Goal: Task Accomplishment & Management: Complete application form

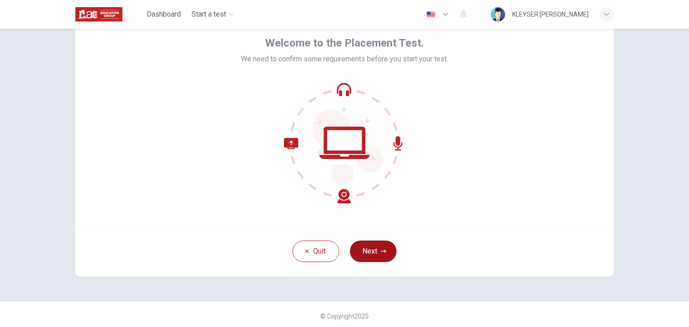
scroll to position [46, 0]
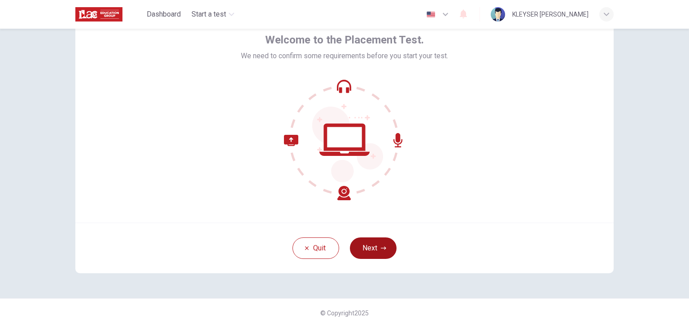
click at [362, 257] on button "Next" at bounding box center [373, 249] width 47 height 22
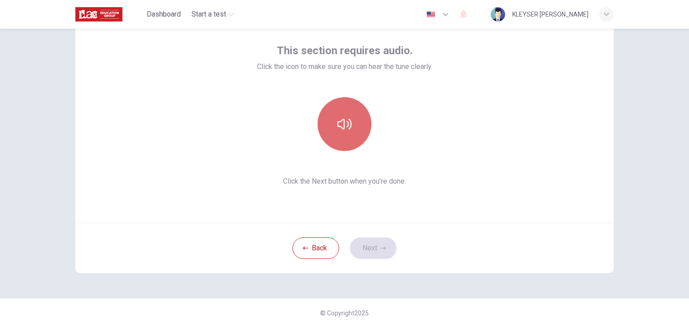
click at [350, 131] on button "button" at bounding box center [345, 124] width 54 height 54
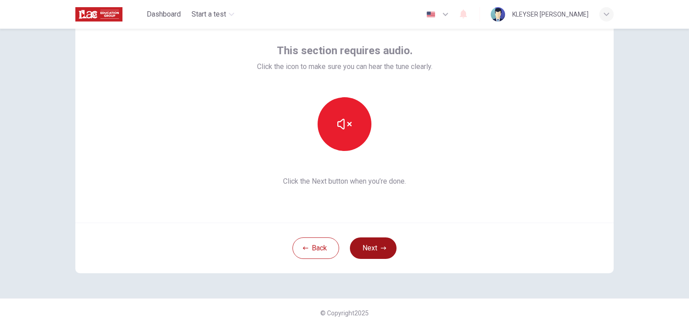
click at [371, 245] on button "Next" at bounding box center [373, 249] width 47 height 22
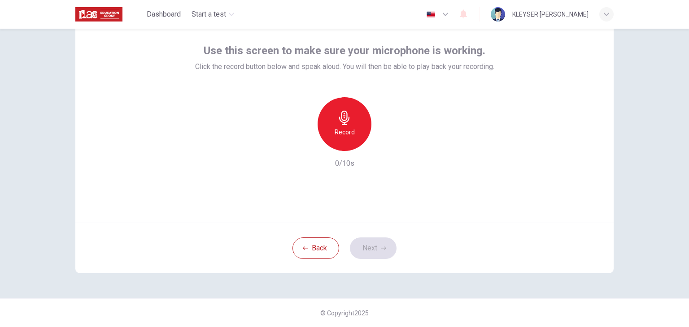
click at [345, 131] on h6 "Record" at bounding box center [345, 132] width 20 height 11
click at [342, 131] on h6 "Stop" at bounding box center [344, 132] width 13 height 11
click at [374, 253] on button "Next" at bounding box center [373, 249] width 47 height 22
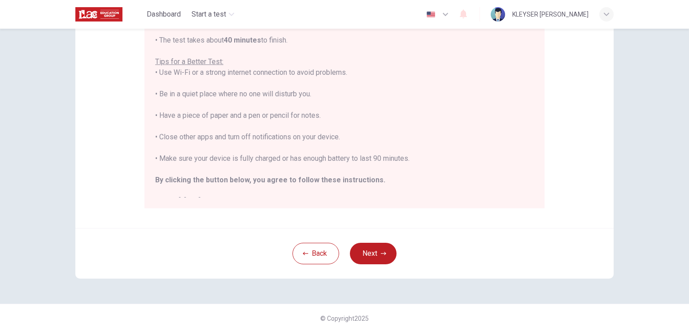
scroll to position [171, 0]
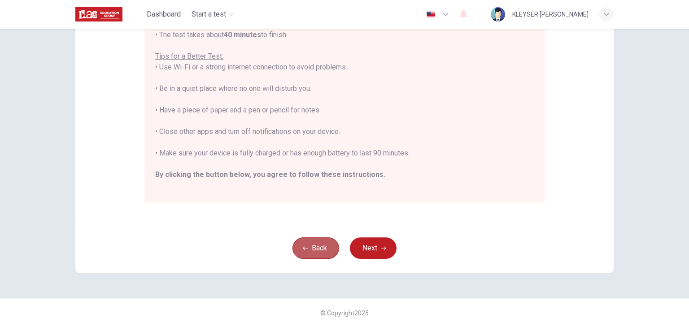
click at [303, 249] on icon "button" at bounding box center [305, 248] width 5 height 5
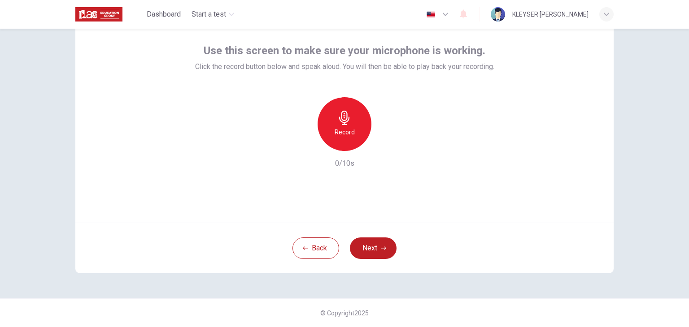
click at [349, 124] on div "Record" at bounding box center [345, 124] width 54 height 54
click at [344, 127] on h6 "Stop" at bounding box center [344, 132] width 13 height 11
click at [384, 146] on icon "button" at bounding box center [386, 143] width 4 height 5
click at [370, 245] on button "Next" at bounding box center [373, 249] width 47 height 22
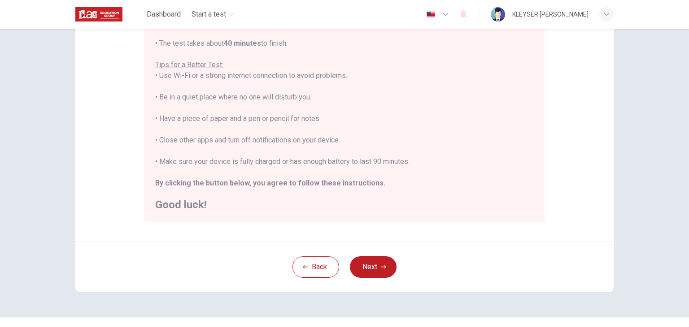
scroll to position [171, 0]
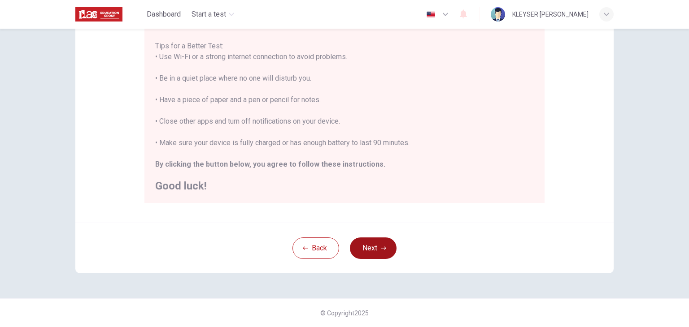
click at [372, 246] on button "Next" at bounding box center [373, 249] width 47 height 22
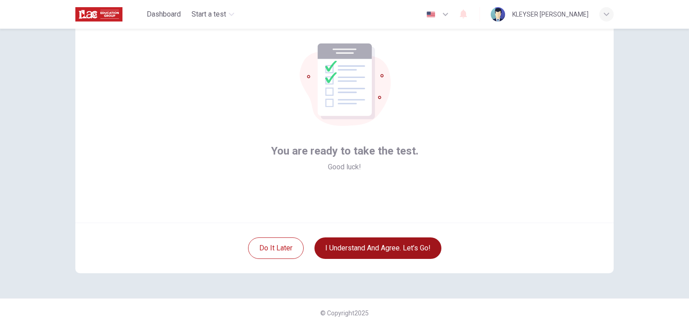
scroll to position [46, 0]
click at [346, 253] on button "I understand and agree. Let’s go!" at bounding box center [377, 249] width 127 height 22
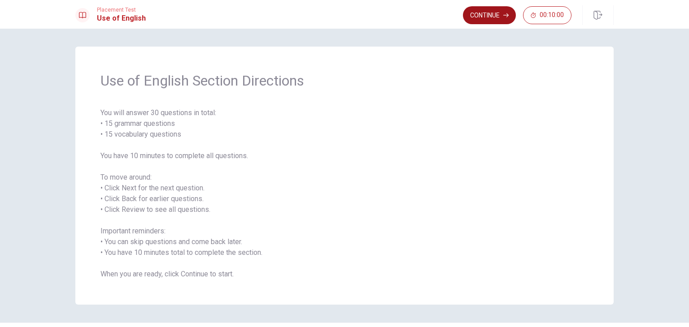
click at [495, 17] on button "Continue" at bounding box center [489, 15] width 53 height 18
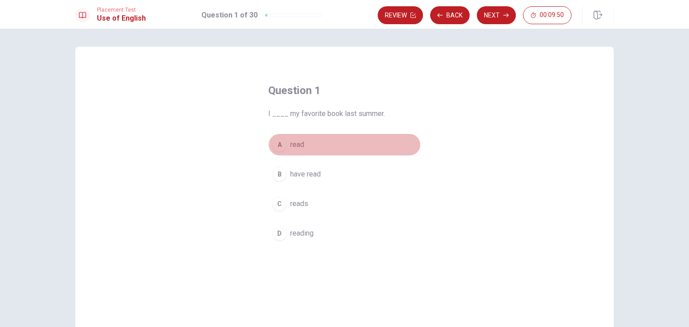
click at [277, 146] on div "A" at bounding box center [279, 145] width 14 height 14
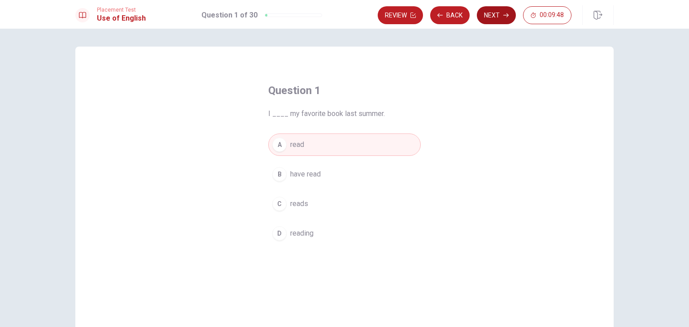
click at [495, 20] on button "Next" at bounding box center [496, 15] width 39 height 18
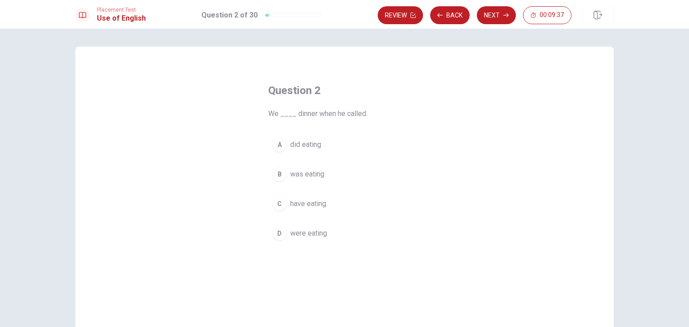
click at [276, 174] on div "B" at bounding box center [279, 174] width 14 height 14
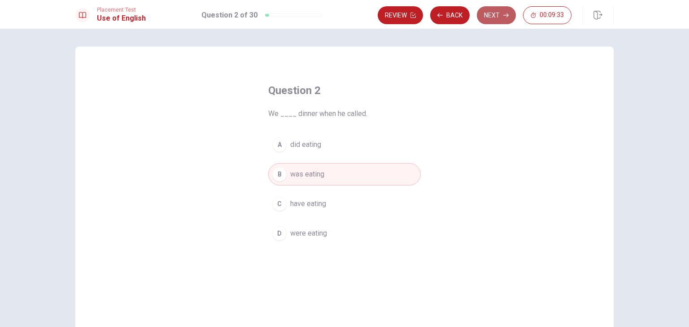
click at [489, 23] on button "Next" at bounding box center [496, 15] width 39 height 18
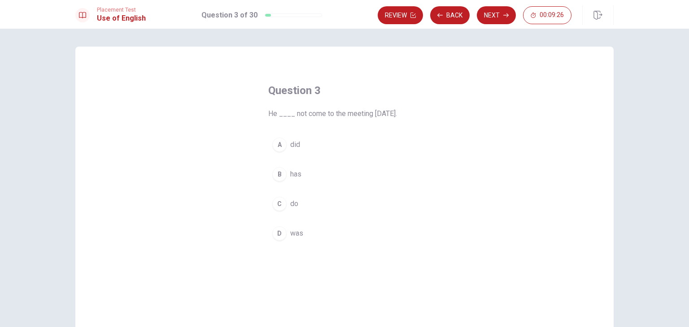
click at [277, 145] on div "A" at bounding box center [279, 145] width 14 height 14
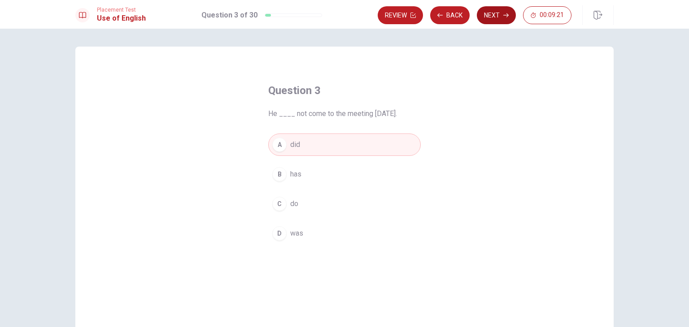
click at [497, 14] on button "Next" at bounding box center [496, 15] width 39 height 18
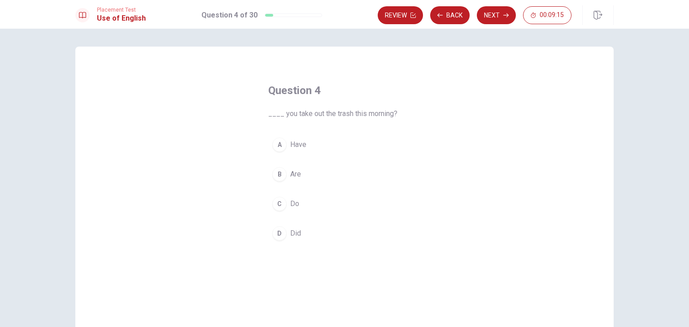
click at [276, 145] on div "A" at bounding box center [279, 145] width 14 height 14
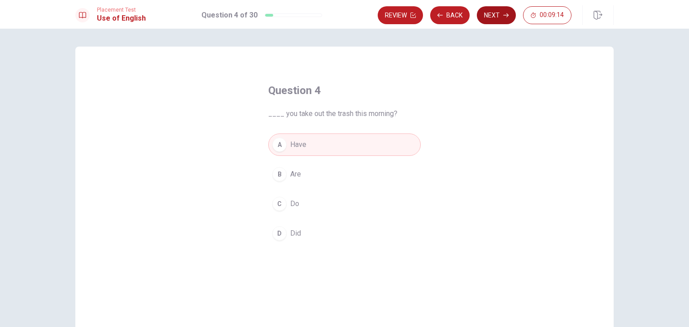
click at [491, 13] on button "Next" at bounding box center [496, 15] width 39 height 18
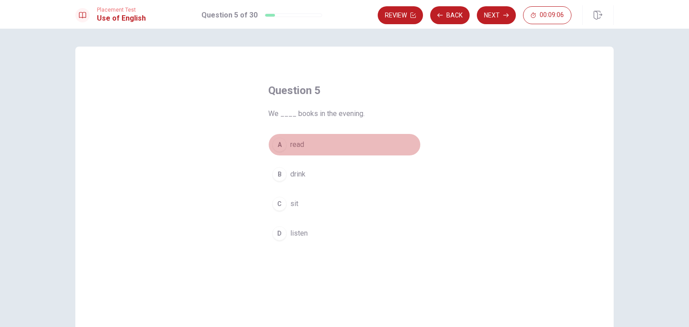
click at [276, 144] on div "A" at bounding box center [279, 145] width 14 height 14
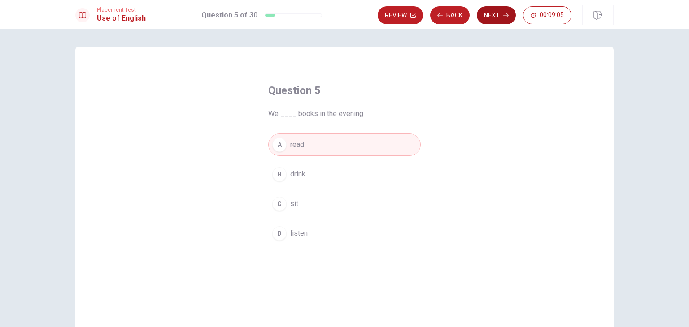
click at [495, 15] on button "Next" at bounding box center [496, 15] width 39 height 18
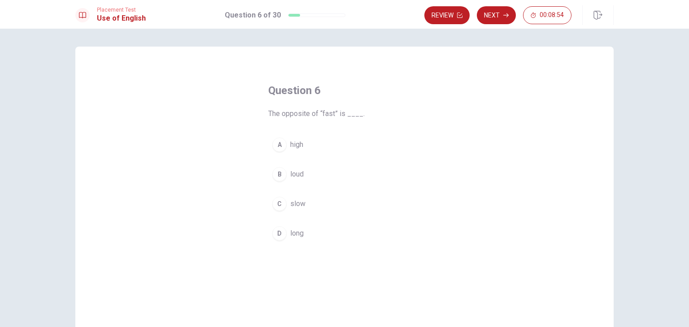
click at [279, 206] on div "C" at bounding box center [279, 204] width 14 height 14
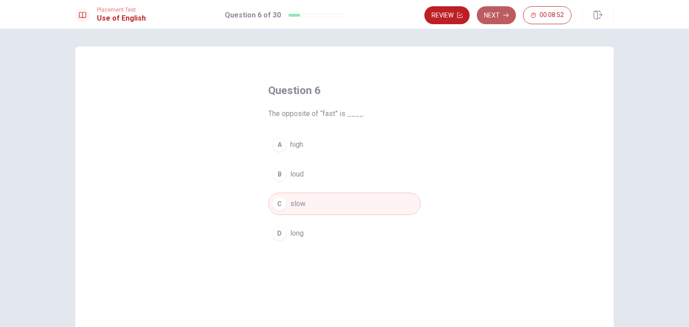
click at [499, 15] on button "Next" at bounding box center [496, 15] width 39 height 18
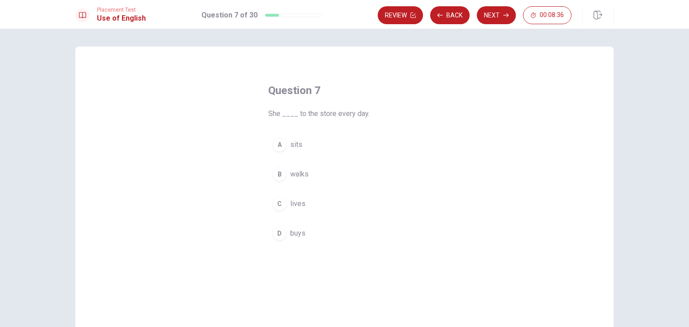
click at [282, 175] on div "B" at bounding box center [279, 174] width 14 height 14
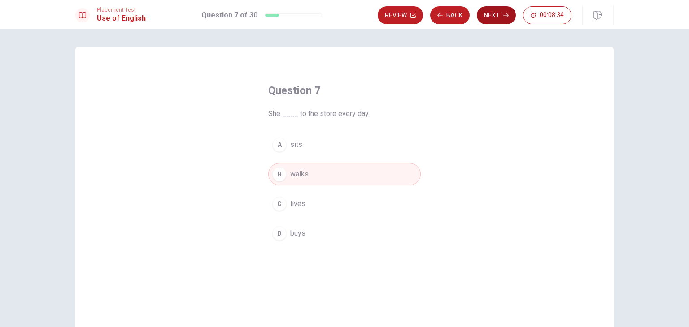
click at [497, 16] on button "Next" at bounding box center [496, 15] width 39 height 18
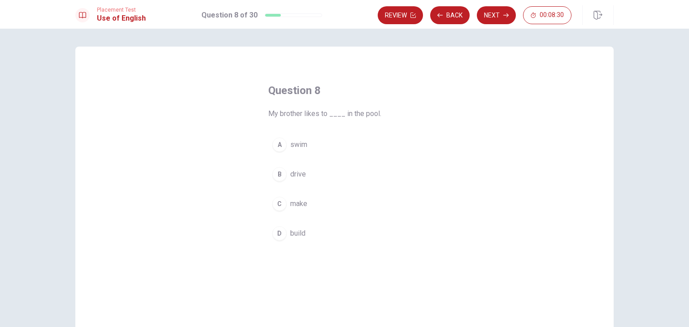
click at [281, 147] on div "A" at bounding box center [279, 145] width 14 height 14
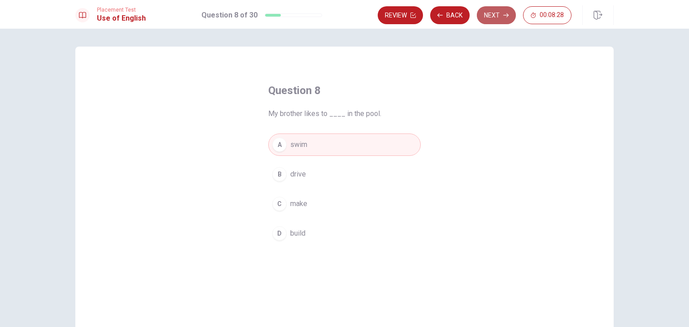
click at [493, 13] on button "Next" at bounding box center [496, 15] width 39 height 18
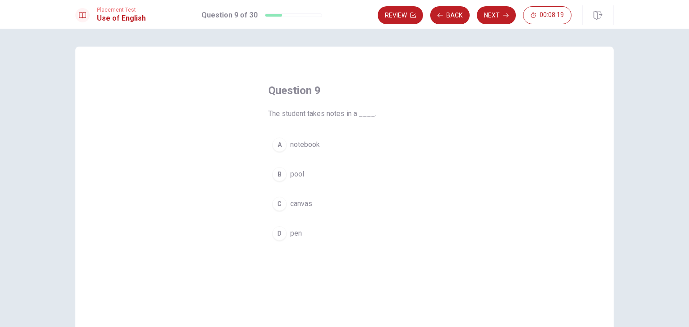
click at [274, 149] on div "A" at bounding box center [279, 145] width 14 height 14
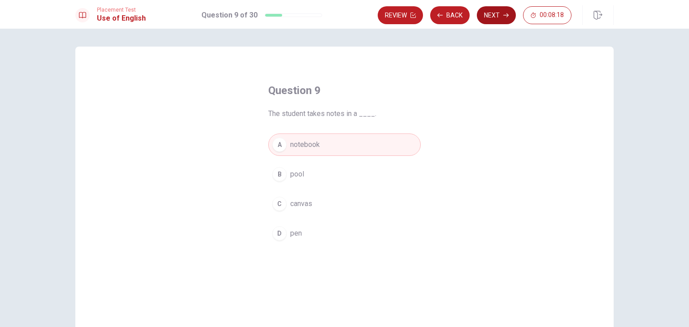
click at [506, 20] on button "Next" at bounding box center [496, 15] width 39 height 18
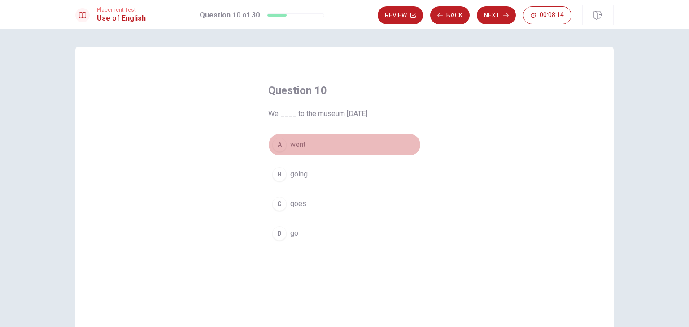
click at [281, 143] on div "A" at bounding box center [279, 145] width 14 height 14
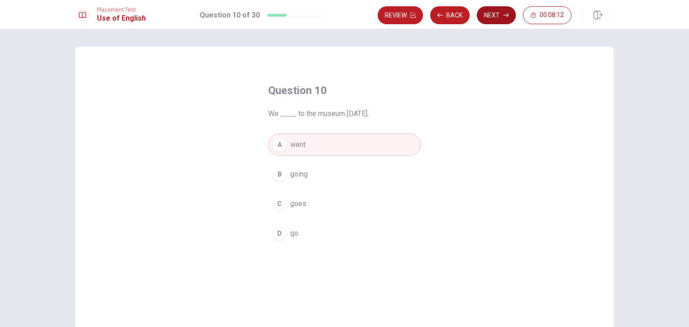
click at [493, 20] on button "Next" at bounding box center [496, 15] width 39 height 18
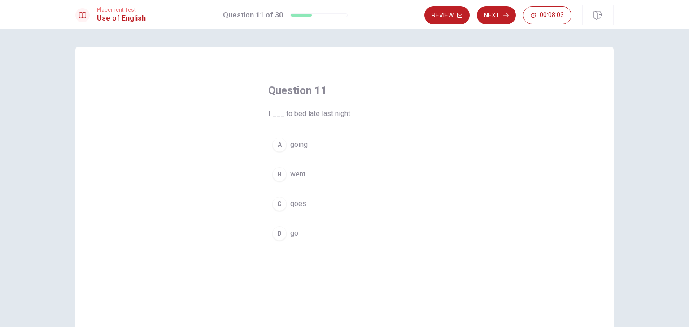
click at [279, 178] on div "B" at bounding box center [279, 174] width 14 height 14
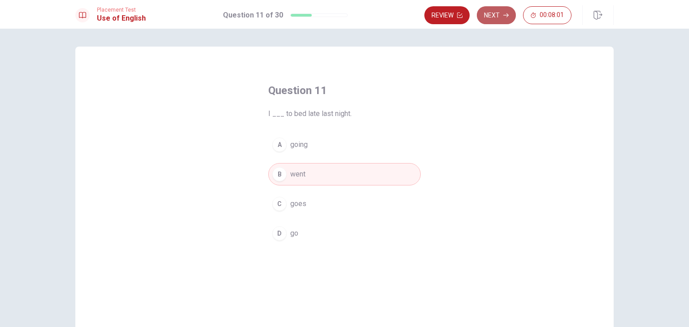
click at [503, 20] on button "Next" at bounding box center [496, 15] width 39 height 18
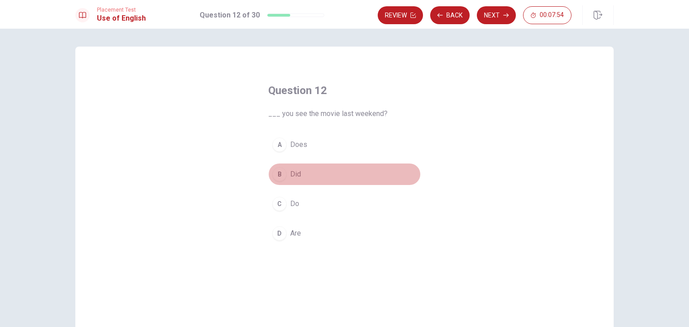
click at [280, 176] on div "B" at bounding box center [279, 174] width 14 height 14
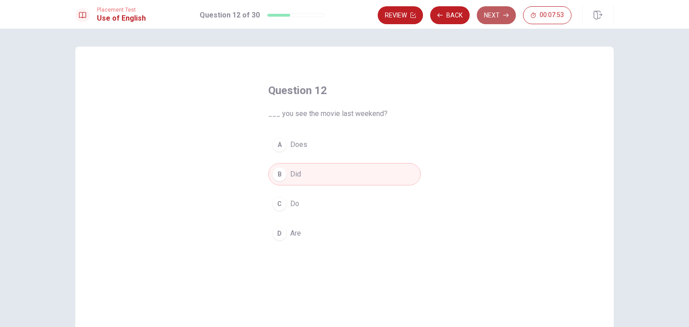
click at [505, 17] on icon "button" at bounding box center [505, 15] width 5 height 5
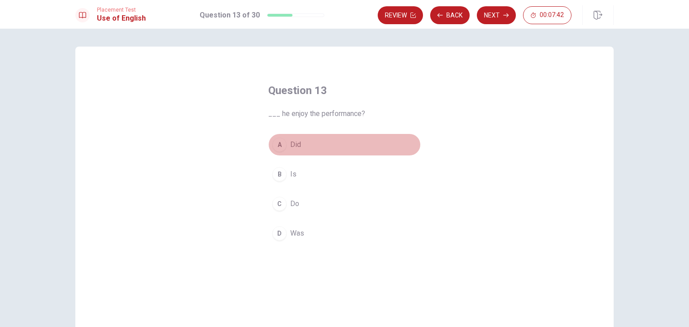
click at [278, 143] on div "A" at bounding box center [279, 145] width 14 height 14
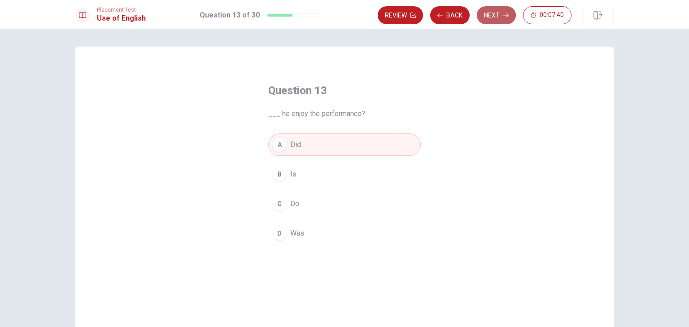
click at [504, 15] on icon "button" at bounding box center [505, 15] width 5 height 5
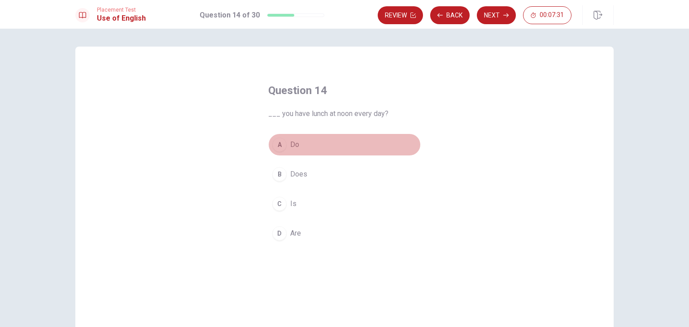
click at [274, 145] on div "A" at bounding box center [279, 145] width 14 height 14
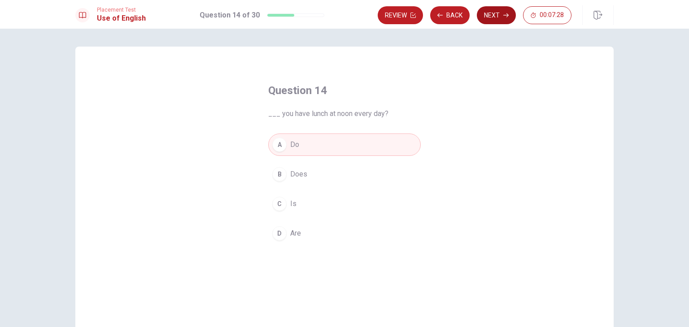
click at [491, 16] on button "Next" at bounding box center [496, 15] width 39 height 18
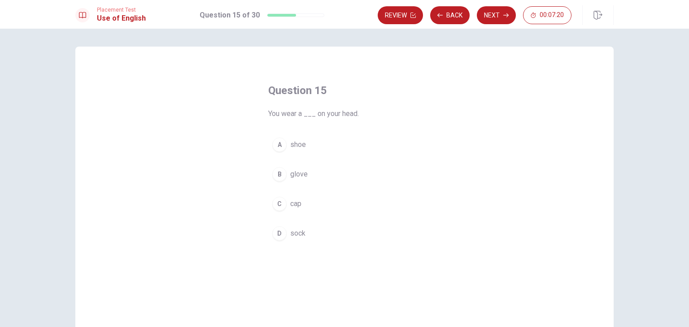
click at [280, 205] on div "C" at bounding box center [279, 204] width 14 height 14
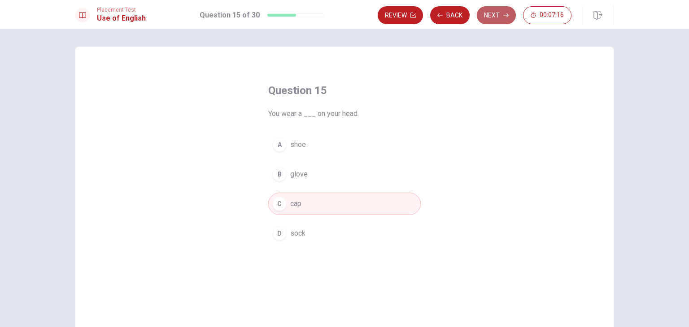
click at [502, 16] on button "Next" at bounding box center [496, 15] width 39 height 18
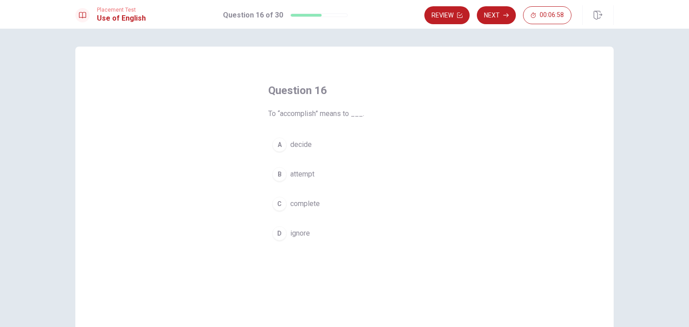
click at [290, 178] on span "attempt" at bounding box center [302, 174] width 24 height 11
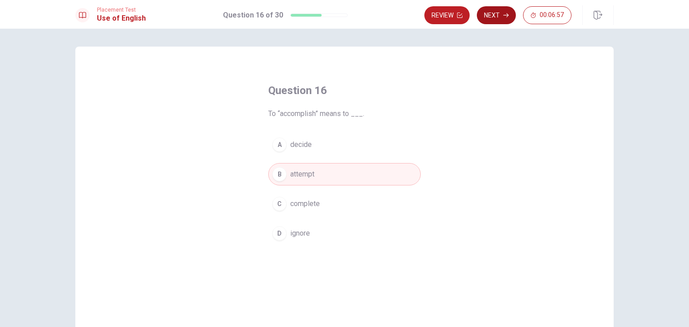
click at [508, 17] on icon "button" at bounding box center [505, 15] width 5 height 5
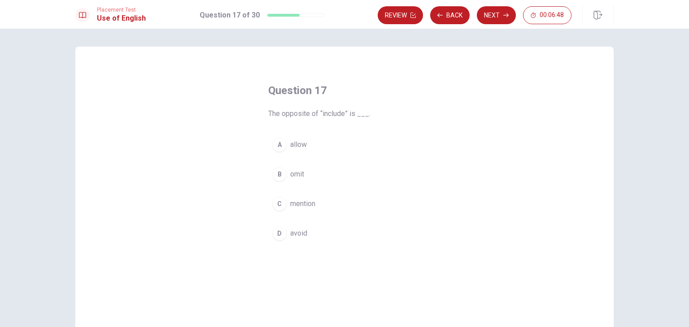
click at [302, 236] on span "avoid" at bounding box center [298, 233] width 17 height 11
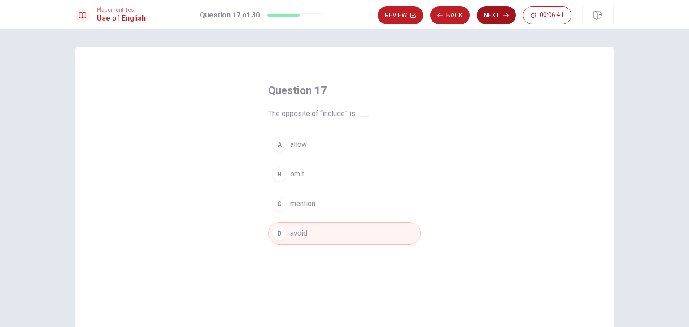
click at [495, 21] on button "Next" at bounding box center [496, 15] width 39 height 18
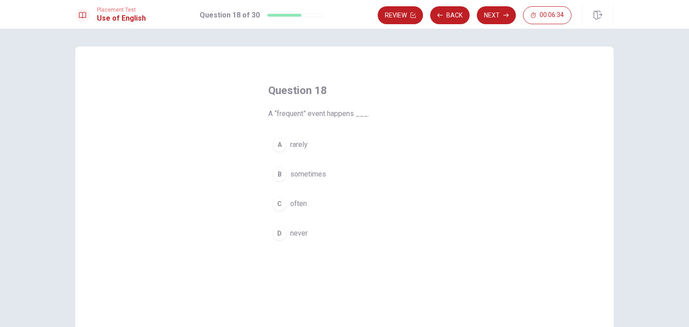
click at [298, 205] on span "often" at bounding box center [298, 204] width 17 height 11
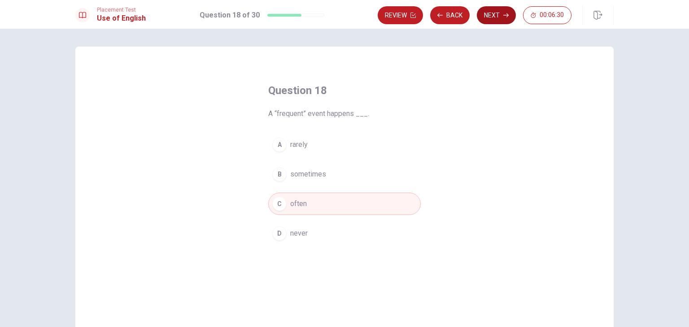
click at [496, 19] on button "Next" at bounding box center [496, 15] width 39 height 18
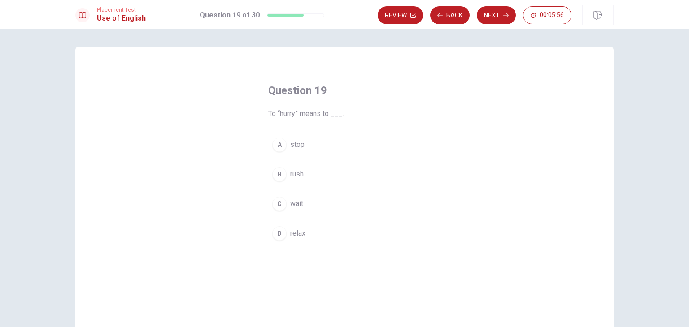
click at [297, 236] on span "relax" at bounding box center [297, 233] width 15 height 11
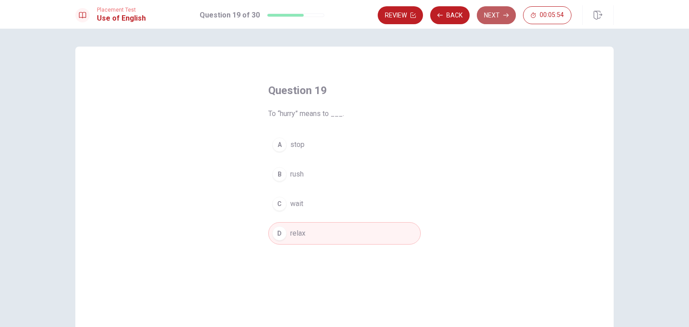
click at [501, 18] on button "Next" at bounding box center [496, 15] width 39 height 18
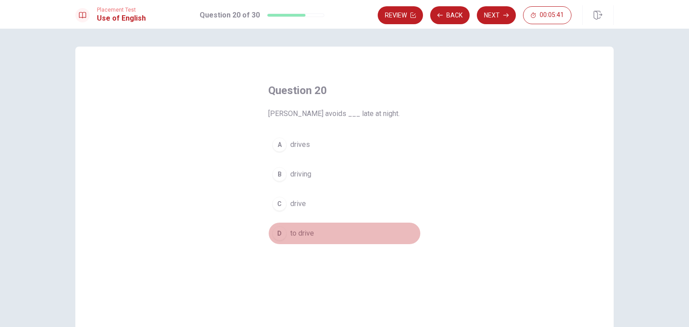
click at [304, 235] on span "to drive" at bounding box center [302, 233] width 24 height 11
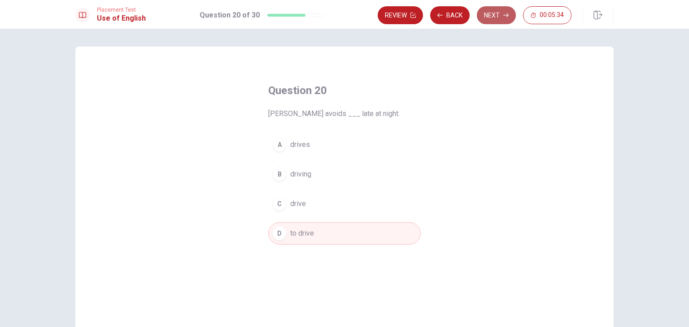
click at [498, 16] on button "Next" at bounding box center [496, 15] width 39 height 18
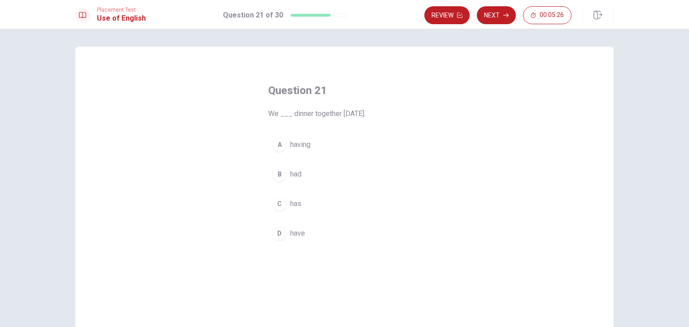
click at [292, 176] on span "had" at bounding box center [295, 174] width 11 height 11
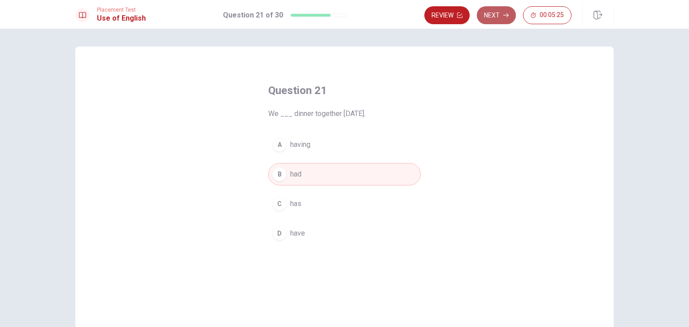
click at [504, 20] on button "Next" at bounding box center [496, 15] width 39 height 18
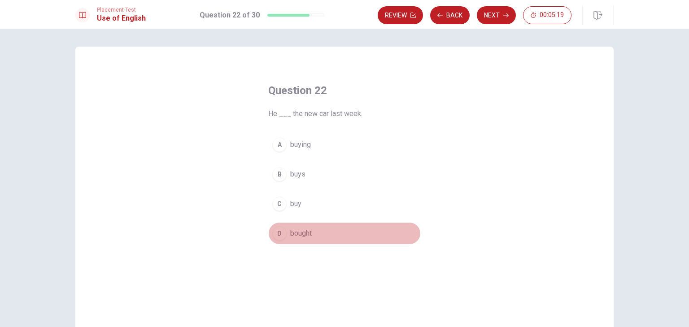
click at [300, 234] on span "bought" at bounding box center [301, 233] width 22 height 11
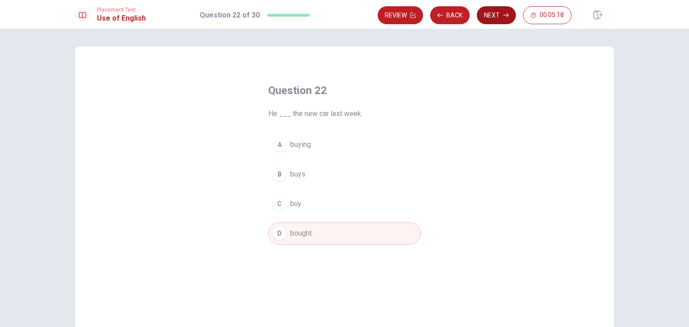
click at [491, 13] on button "Next" at bounding box center [496, 15] width 39 height 18
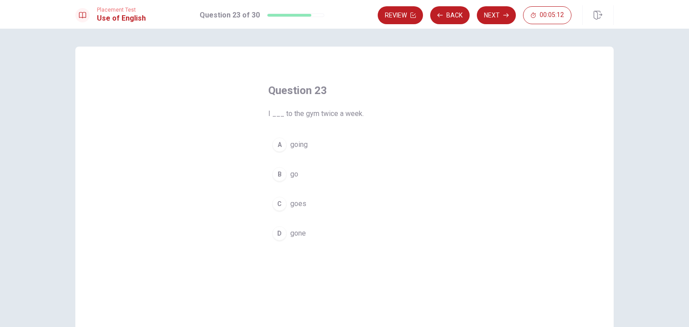
click at [287, 172] on button "B go" at bounding box center [344, 174] width 153 height 22
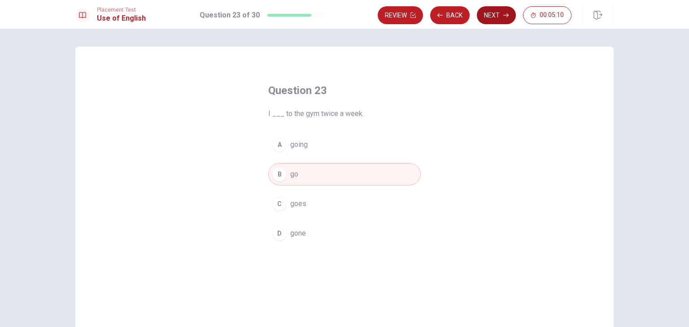
click at [494, 18] on button "Next" at bounding box center [496, 15] width 39 height 18
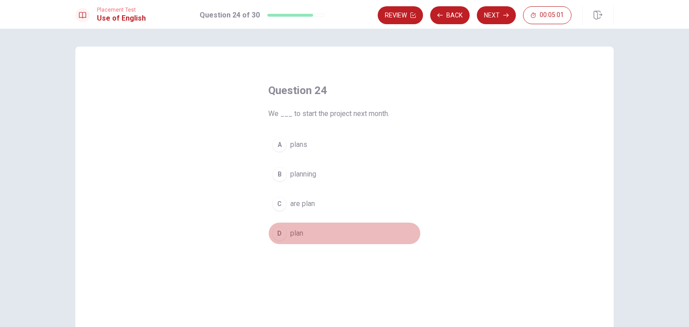
click at [299, 233] on span "plan" at bounding box center [296, 233] width 13 height 11
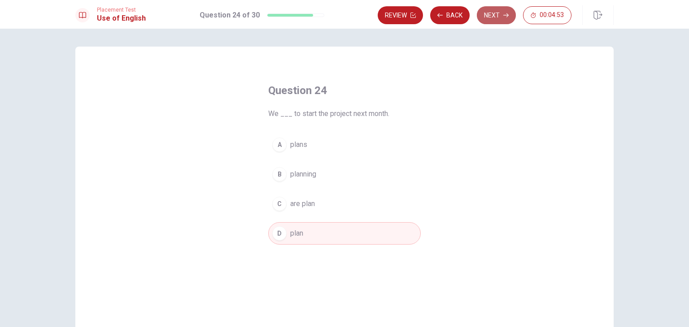
click at [494, 19] on button "Next" at bounding box center [496, 15] width 39 height 18
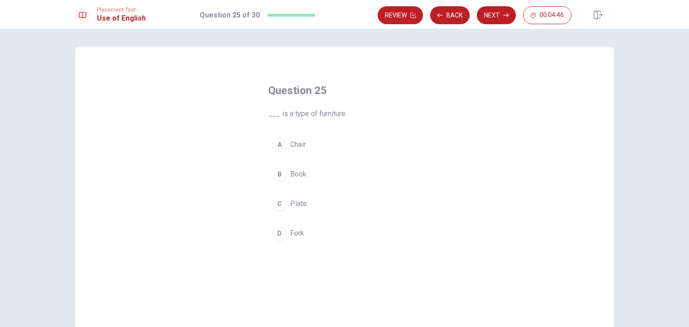
click at [282, 204] on div "C" at bounding box center [279, 204] width 14 height 14
click at [302, 146] on span "Chair" at bounding box center [298, 145] width 16 height 11
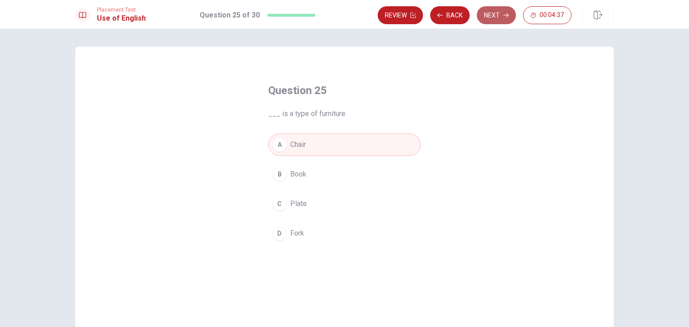
click at [500, 22] on button "Next" at bounding box center [496, 15] width 39 height 18
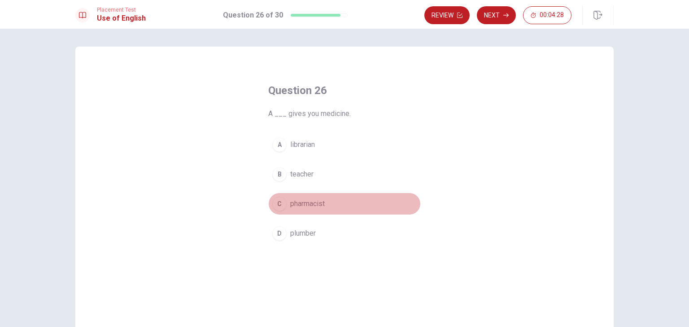
click at [313, 206] on span "pharmacist" at bounding box center [307, 204] width 35 height 11
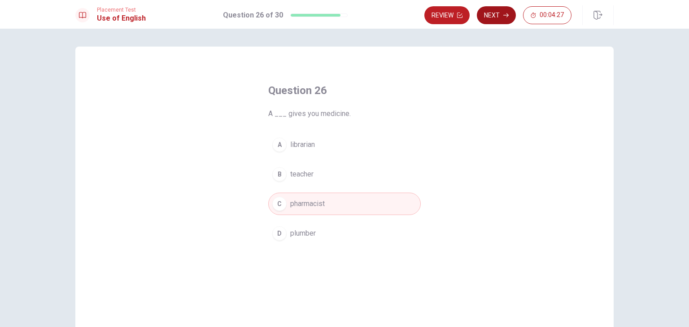
click at [501, 20] on button "Next" at bounding box center [496, 15] width 39 height 18
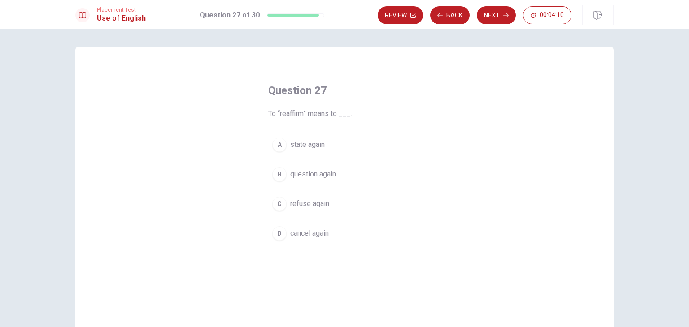
click at [320, 148] on span "state again" at bounding box center [307, 145] width 35 height 11
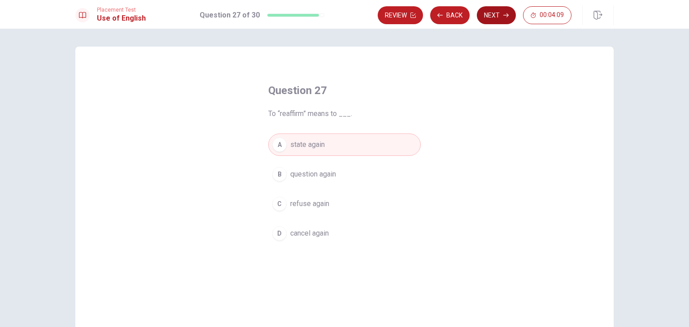
click at [493, 17] on button "Next" at bounding box center [496, 15] width 39 height 18
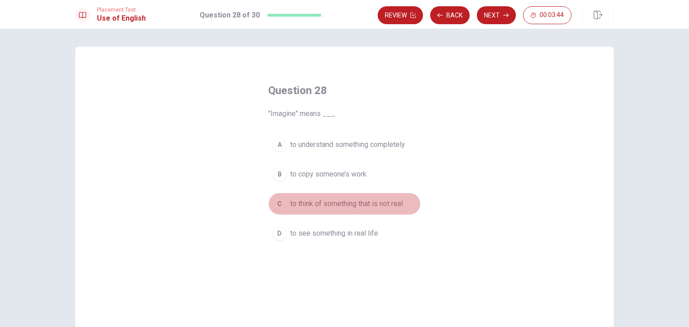
click at [357, 207] on span "to think of something that is not real" at bounding box center [346, 204] width 113 height 11
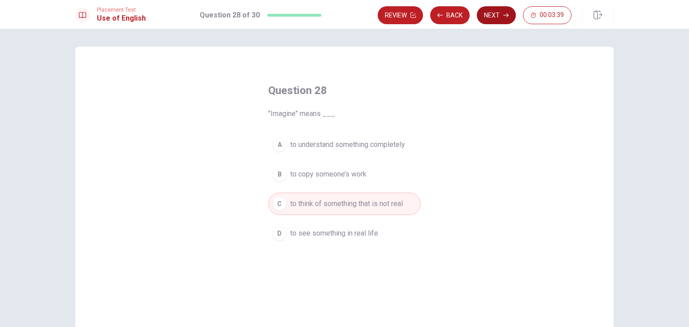
click at [493, 19] on button "Next" at bounding box center [496, 15] width 39 height 18
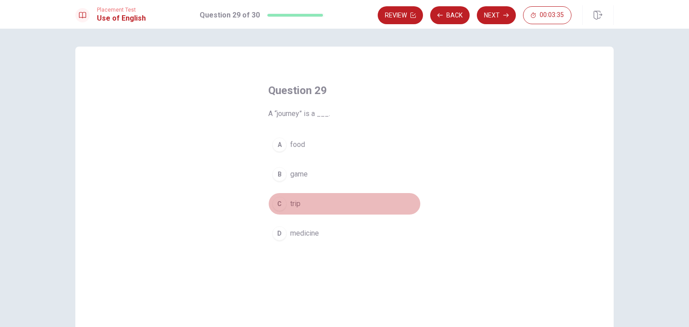
click at [295, 205] on span "trip" at bounding box center [295, 204] width 10 height 11
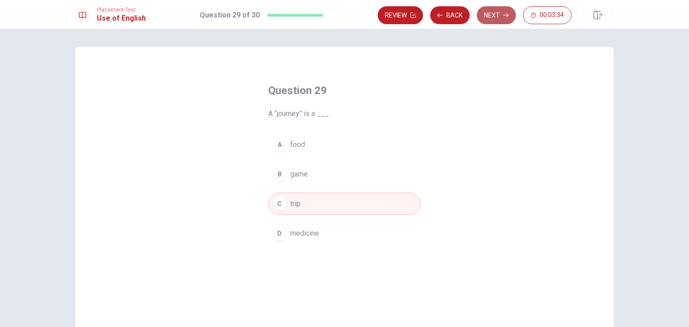
click at [493, 18] on button "Next" at bounding box center [496, 15] width 39 height 18
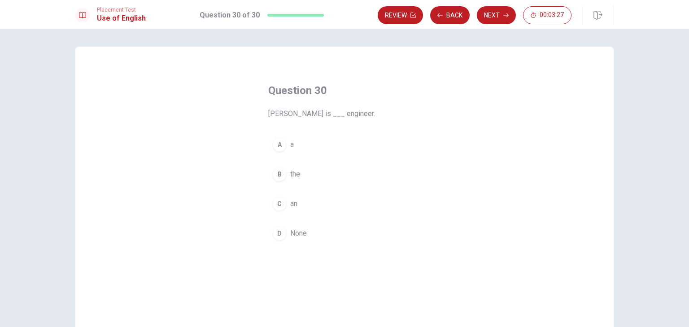
click at [290, 203] on span "an" at bounding box center [293, 204] width 7 height 11
click at [300, 177] on button "B the" at bounding box center [344, 174] width 153 height 22
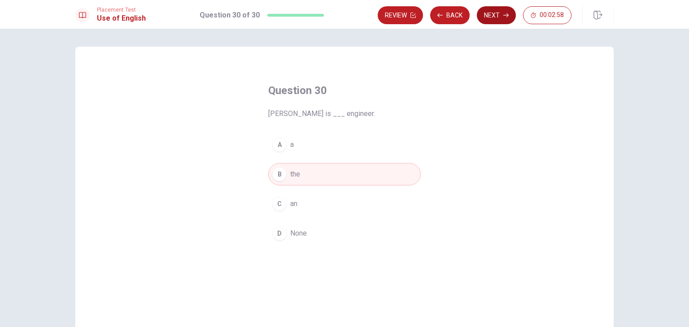
click at [504, 15] on icon "button" at bounding box center [505, 15] width 5 height 4
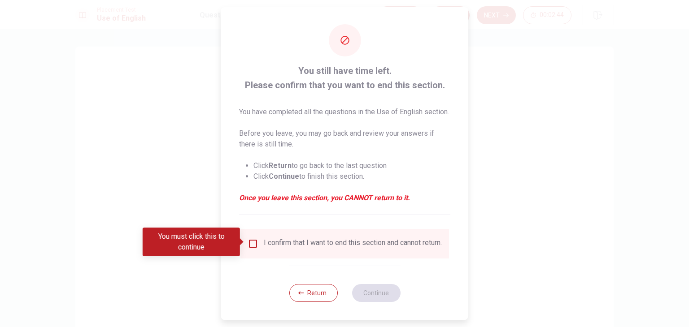
scroll to position [18, 0]
click at [253, 239] on input "You must click this to continue" at bounding box center [253, 244] width 11 height 11
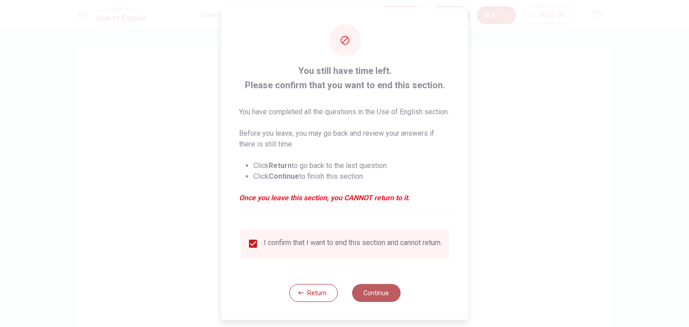
click at [386, 297] on button "Continue" at bounding box center [376, 293] width 48 height 18
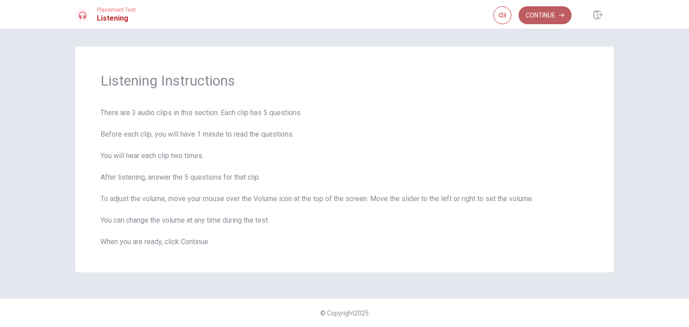
click at [542, 13] on button "Continue" at bounding box center [545, 15] width 53 height 18
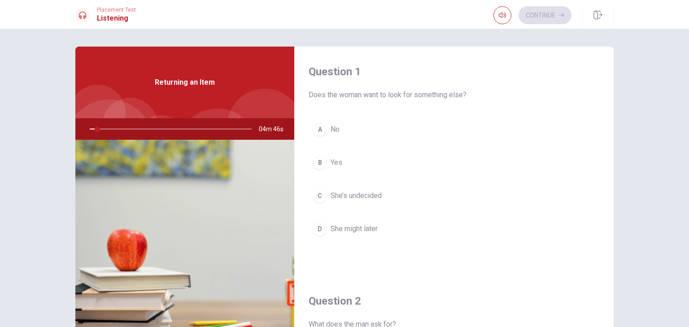
click at [578, 35] on div "Question 1 Does the woman want to look for something else? A No B Yes C She’s u…" at bounding box center [344, 178] width 689 height 299
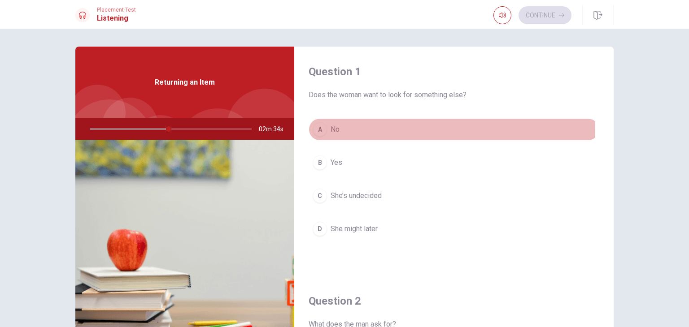
click at [318, 131] on div "A" at bounding box center [320, 129] width 14 height 14
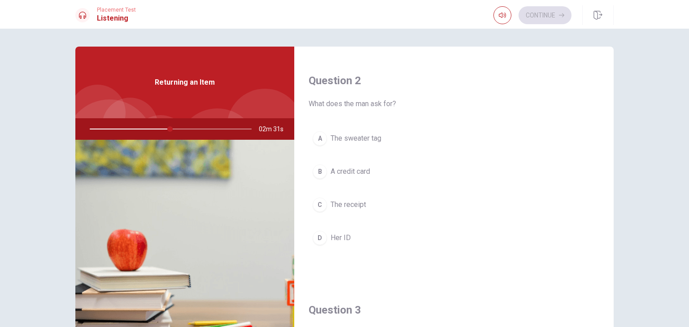
scroll to position [224, 0]
click at [318, 200] on div "C" at bounding box center [320, 201] width 14 height 14
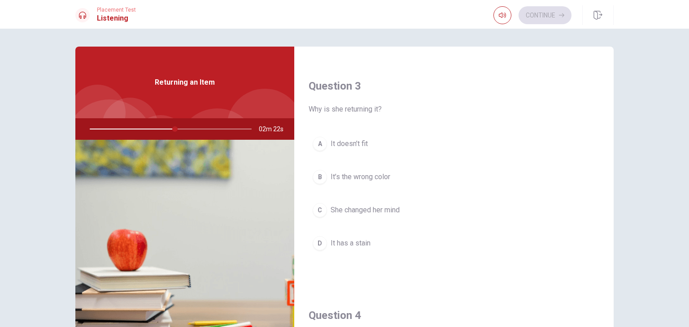
scroll to position [449, 0]
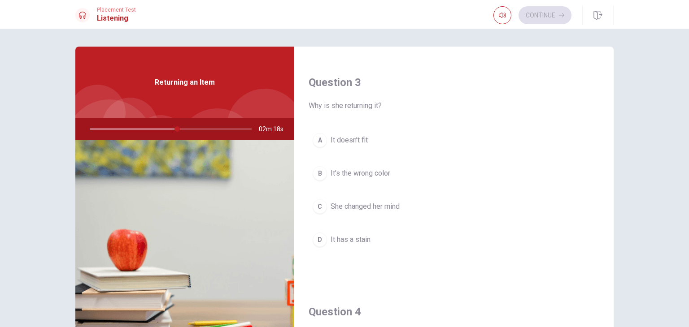
click at [315, 137] on div "A" at bounding box center [320, 140] width 14 height 14
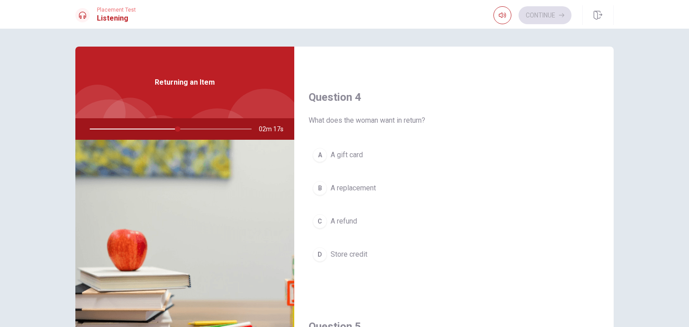
scroll to position [673, 0]
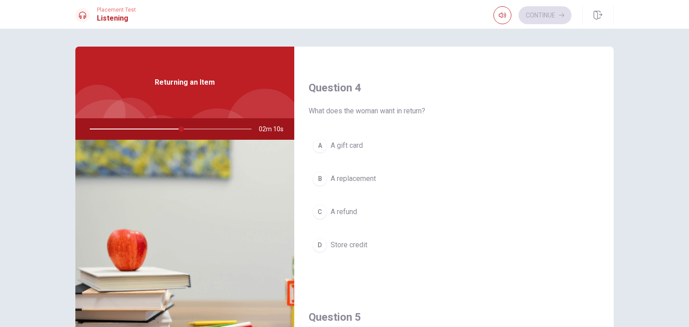
click at [319, 209] on div "C" at bounding box center [320, 212] width 14 height 14
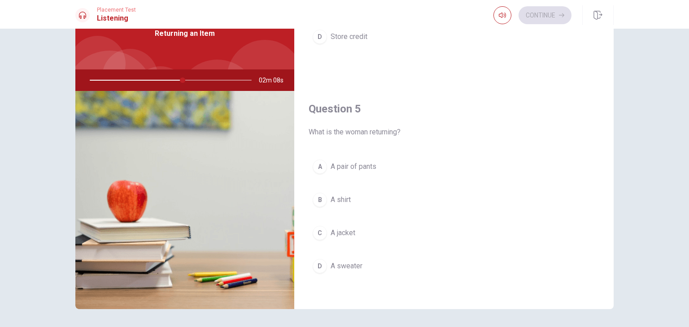
scroll to position [78, 0]
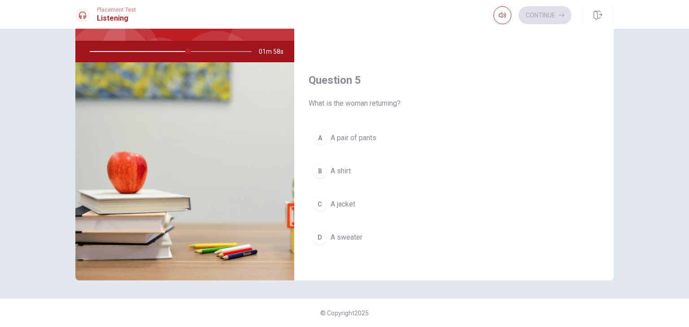
click at [318, 235] on div "D" at bounding box center [320, 238] width 14 height 14
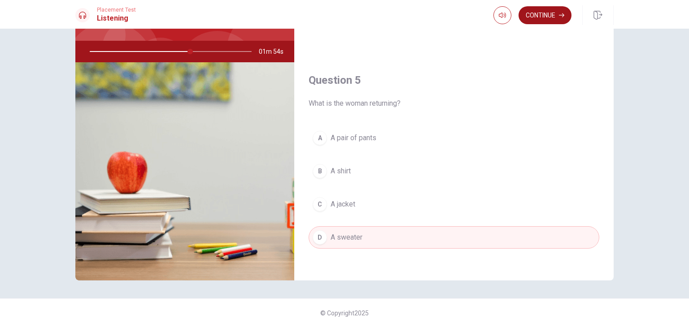
click at [536, 15] on button "Continue" at bounding box center [545, 15] width 53 height 18
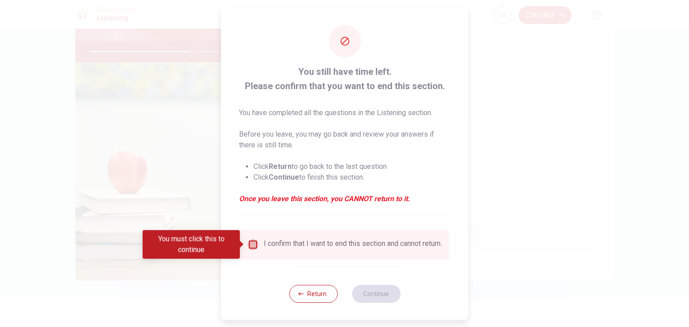
drag, startPoint x: 256, startPoint y: 243, endPoint x: 281, endPoint y: 249, distance: 25.8
click at [256, 243] on input "You must click this to continue" at bounding box center [253, 245] width 11 height 11
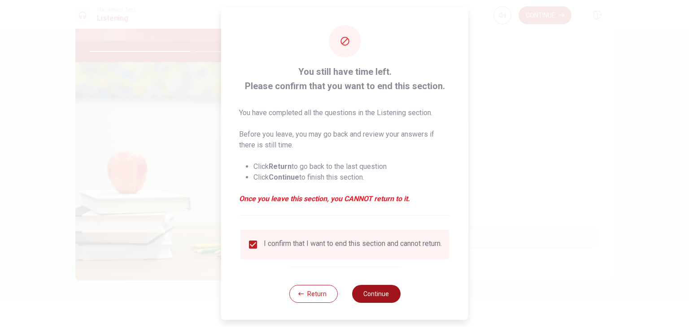
click at [391, 300] on button "Continue" at bounding box center [376, 294] width 48 height 18
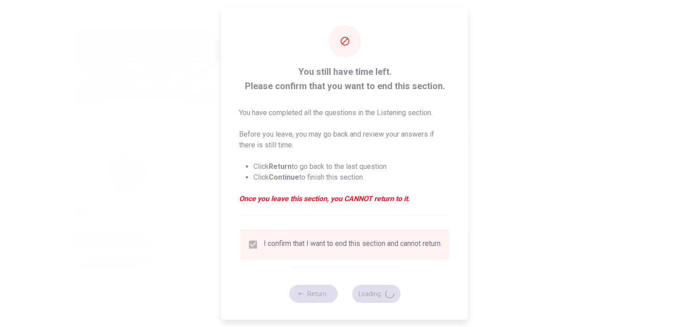
type input "64"
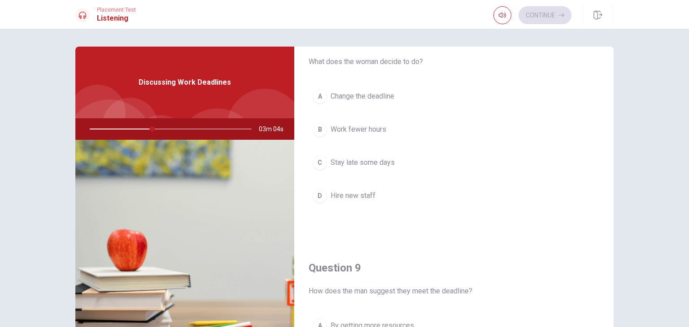
scroll to position [493, 0]
click at [356, 163] on span "Stay late some days" at bounding box center [363, 162] width 64 height 11
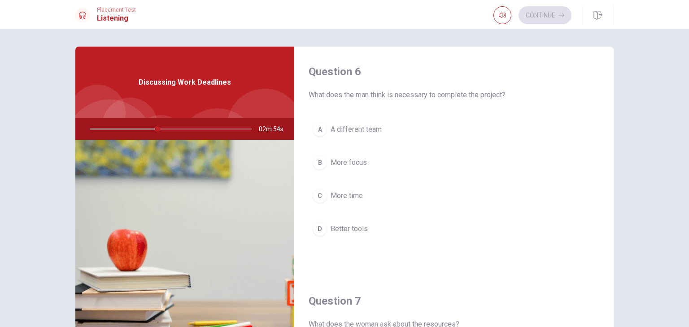
scroll to position [45, 0]
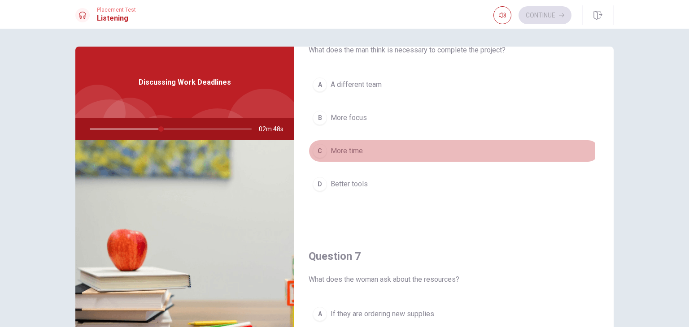
click at [355, 151] on span "More time" at bounding box center [347, 151] width 32 height 11
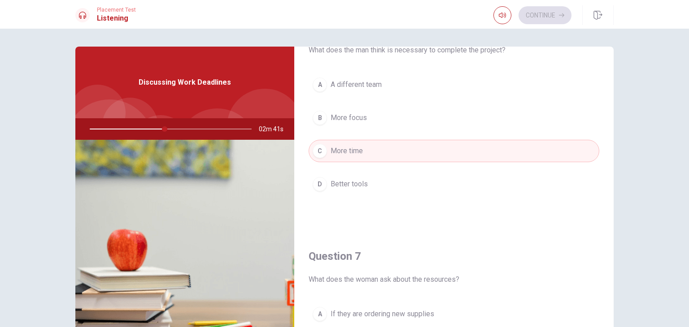
click at [368, 116] on button "B More focus" at bounding box center [454, 118] width 291 height 22
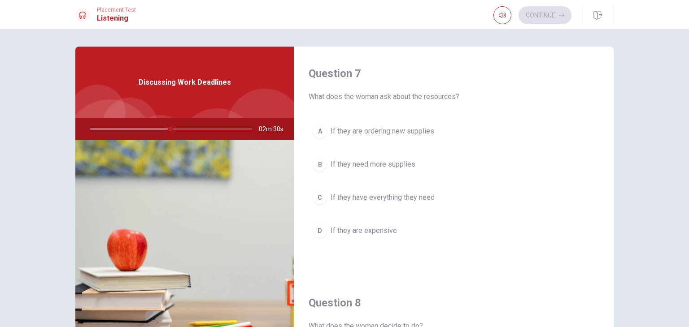
scroll to position [224, 0]
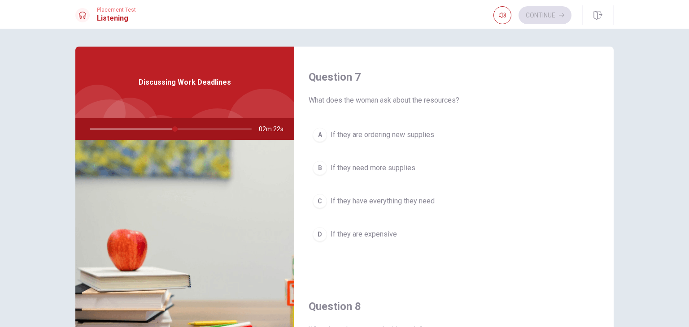
click at [343, 201] on span "If they have everything they need" at bounding box center [383, 201] width 104 height 11
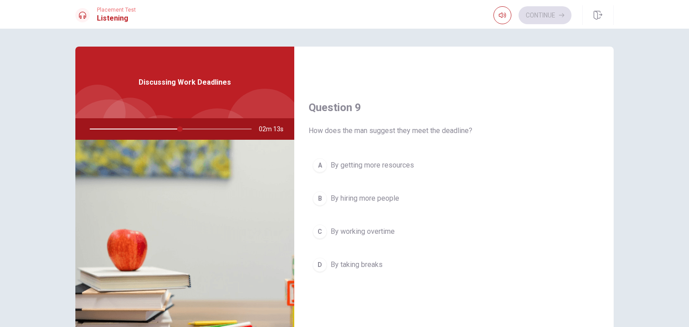
scroll to position [673, 0]
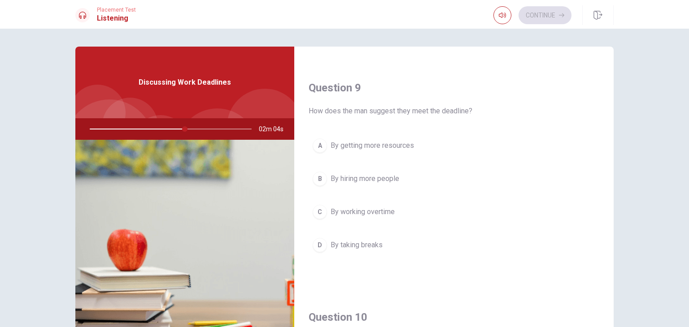
click at [376, 207] on span "By working overtime" at bounding box center [363, 212] width 64 height 11
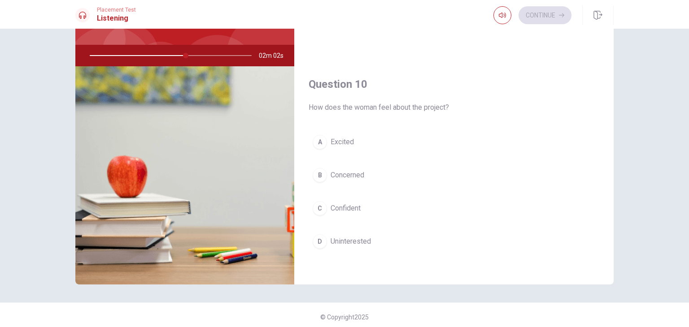
scroll to position [78, 0]
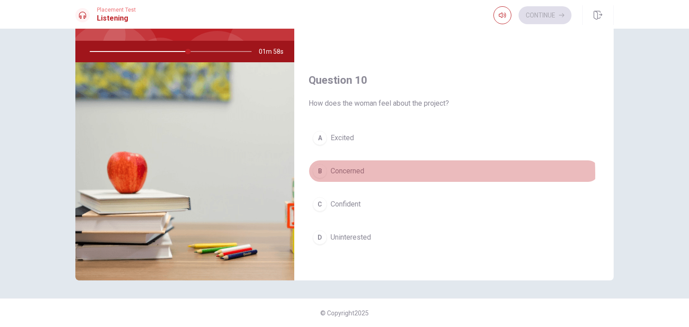
click at [357, 171] on span "Concerned" at bounding box center [348, 171] width 34 height 11
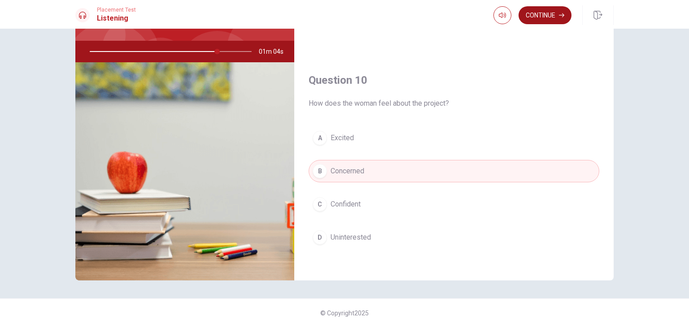
click at [551, 12] on button "Continue" at bounding box center [545, 15] width 53 height 18
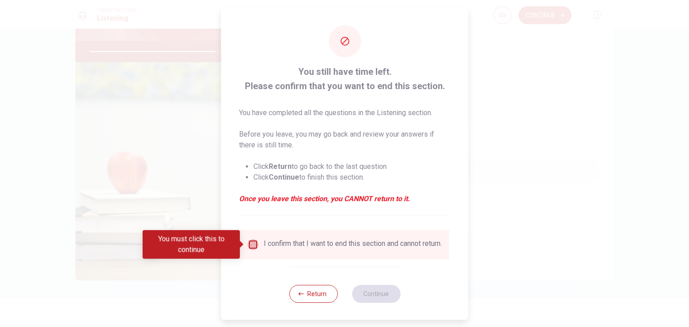
click at [248, 245] on input "You must click this to continue" at bounding box center [253, 245] width 11 height 11
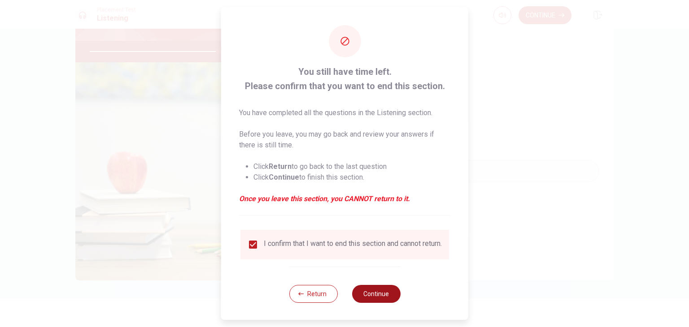
click at [372, 302] on button "Continue" at bounding box center [376, 294] width 48 height 18
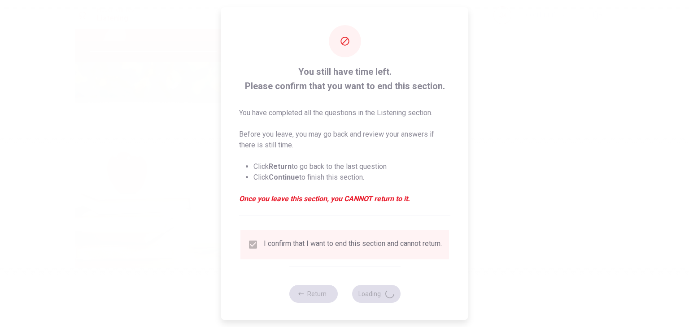
type input "80"
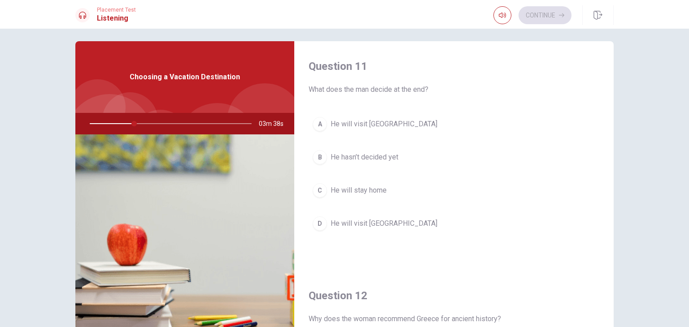
scroll to position [0, 0]
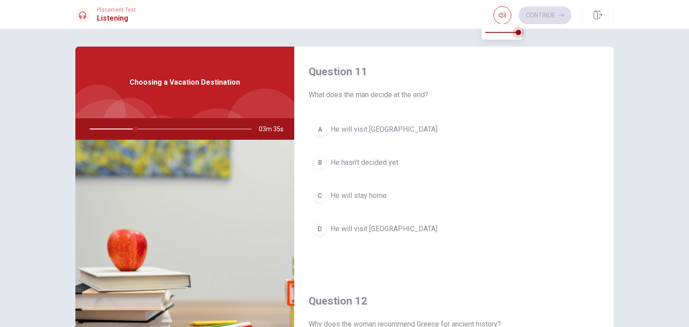
click at [520, 34] on span at bounding box center [518, 32] width 5 height 5
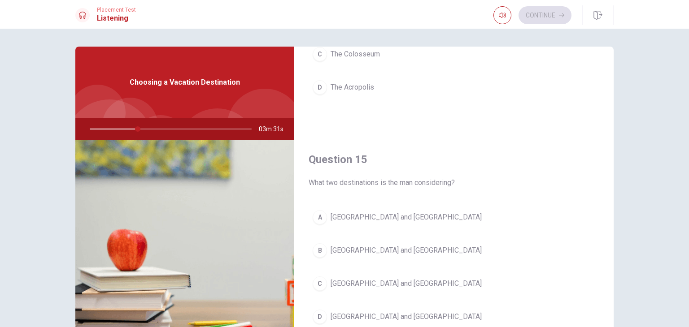
scroll to position [833, 0]
click at [355, 210] on span "[GEOGRAPHIC_DATA] and [GEOGRAPHIC_DATA]" at bounding box center [406, 215] width 151 height 11
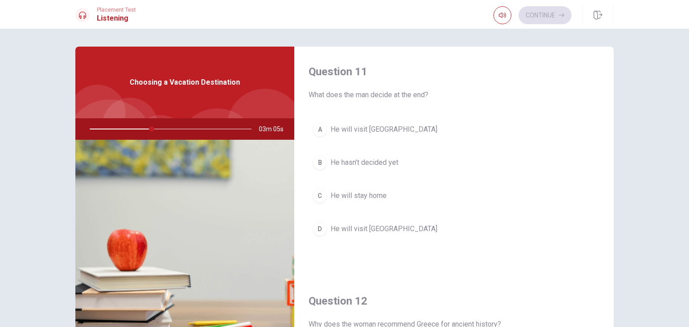
scroll to position [0, 0]
click at [364, 230] on span "He will visit [GEOGRAPHIC_DATA]" at bounding box center [384, 229] width 107 height 11
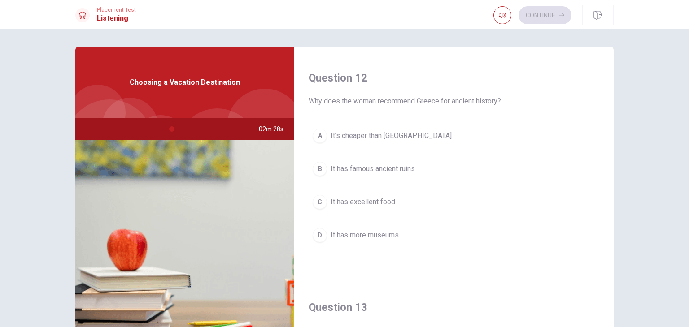
scroll to position [224, 0]
click at [406, 167] on span "It has famous ancient ruins" at bounding box center [373, 168] width 84 height 11
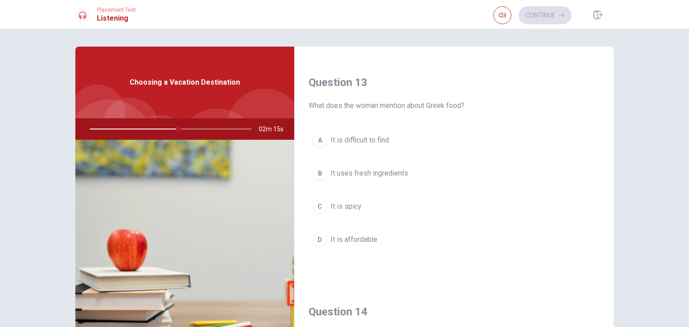
click at [353, 173] on span "It uses fresh ingredients" at bounding box center [370, 173] width 78 height 11
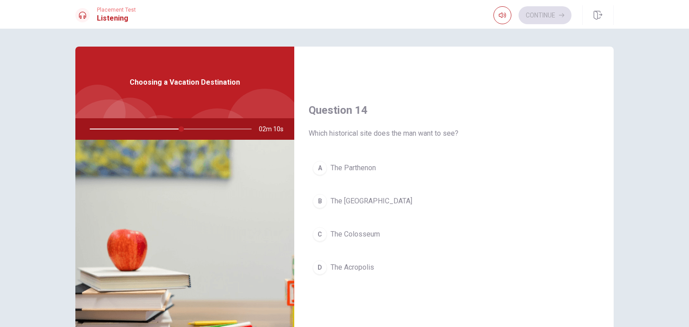
scroll to position [673, 0]
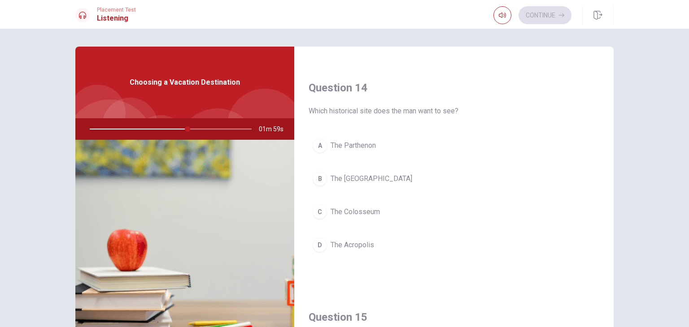
click at [347, 244] on span "The Acropolis" at bounding box center [353, 245] width 44 height 11
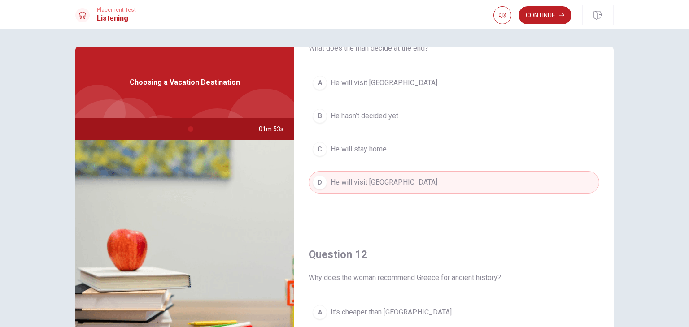
scroll to position [0, 0]
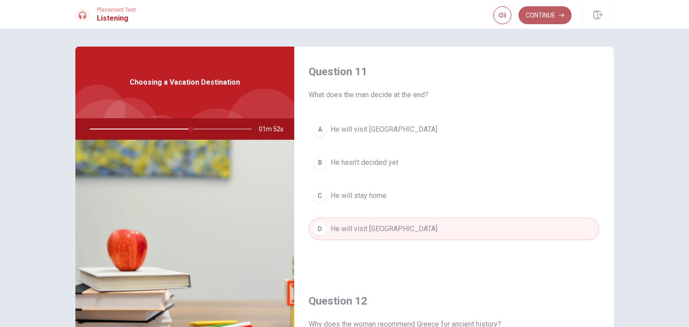
click at [547, 17] on button "Continue" at bounding box center [545, 15] width 53 height 18
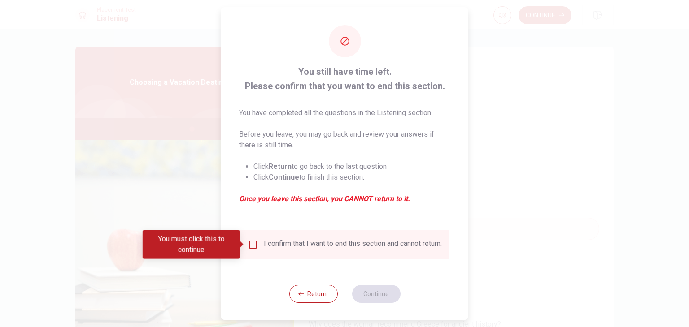
click at [256, 245] on input "You must click this to continue" at bounding box center [253, 245] width 11 height 11
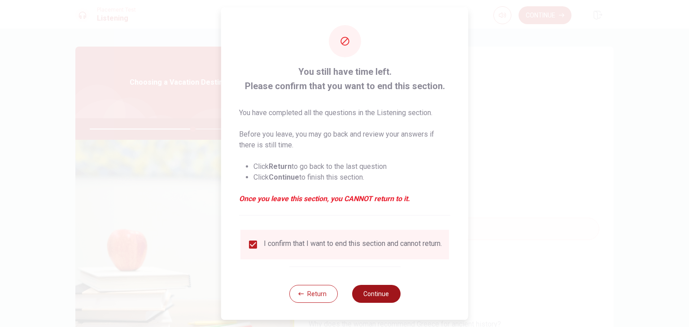
click at [392, 301] on button "Continue" at bounding box center [376, 294] width 48 height 18
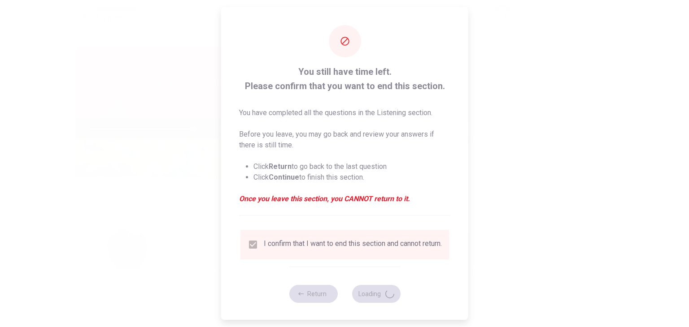
type input "64"
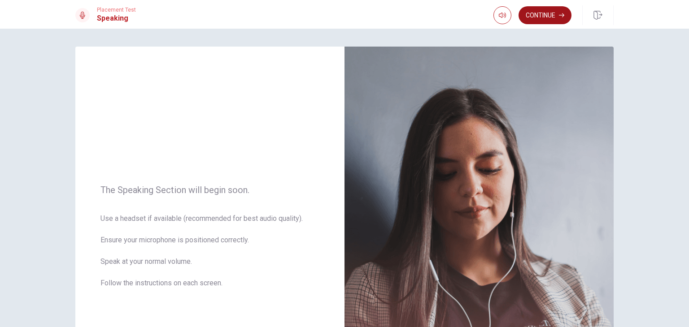
click at [536, 21] on button "Continue" at bounding box center [545, 15] width 53 height 18
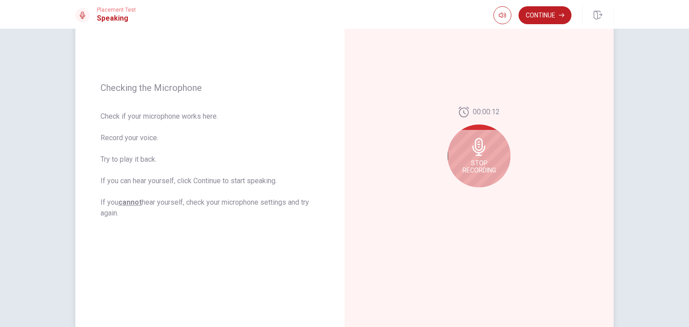
scroll to position [135, 0]
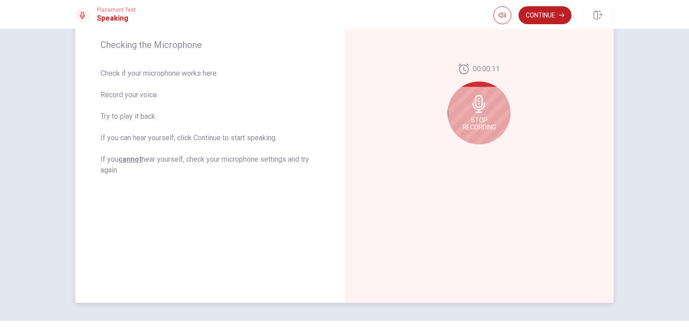
click at [462, 114] on div "Stop Recording" at bounding box center [479, 113] width 63 height 63
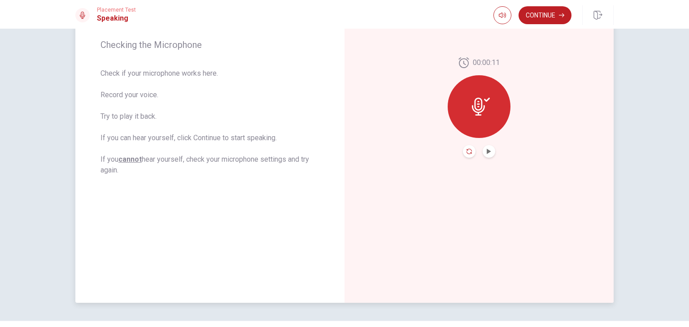
click at [467, 149] on icon "Record Again" at bounding box center [469, 151] width 5 height 5
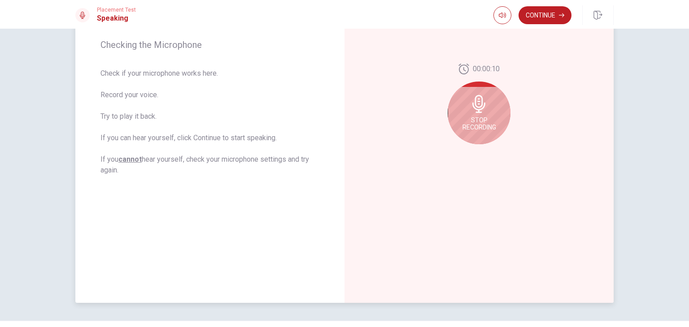
click at [475, 108] on icon at bounding box center [479, 104] width 18 height 18
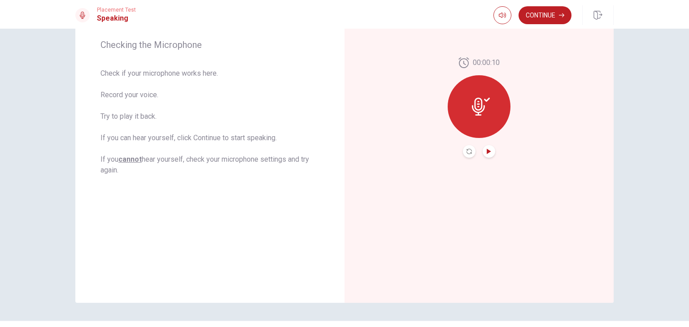
click at [487, 153] on icon "Play Audio" at bounding box center [489, 151] width 4 height 5
click at [537, 20] on button "Continue" at bounding box center [545, 15] width 53 height 18
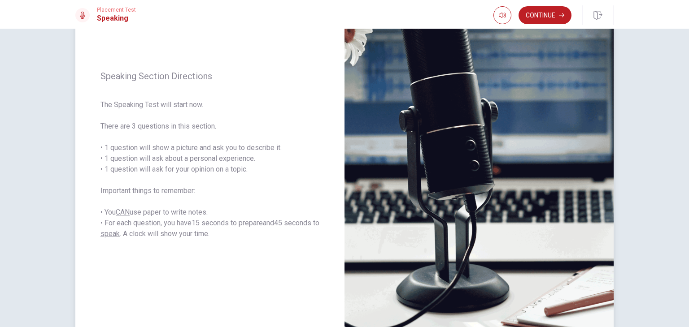
scroll to position [90, 0]
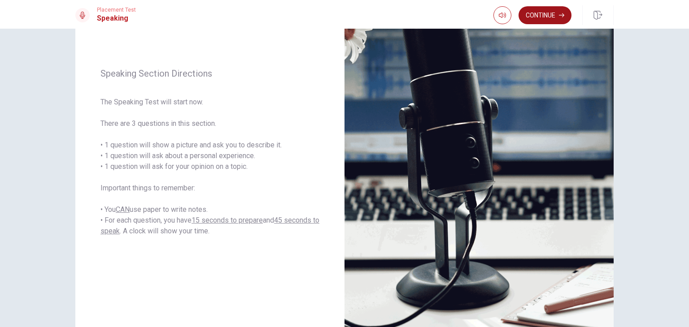
click at [545, 14] on button "Continue" at bounding box center [545, 15] width 53 height 18
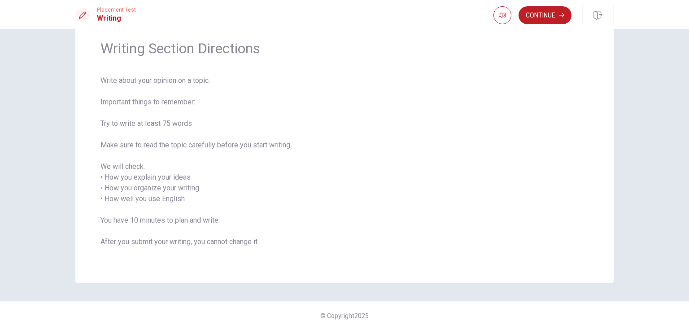
scroll to position [35, 0]
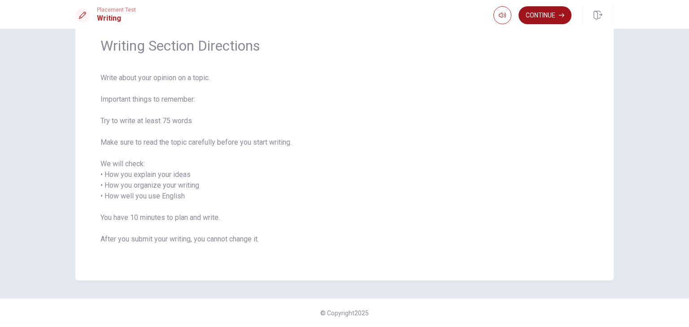
click at [531, 18] on button "Continue" at bounding box center [545, 15] width 53 height 18
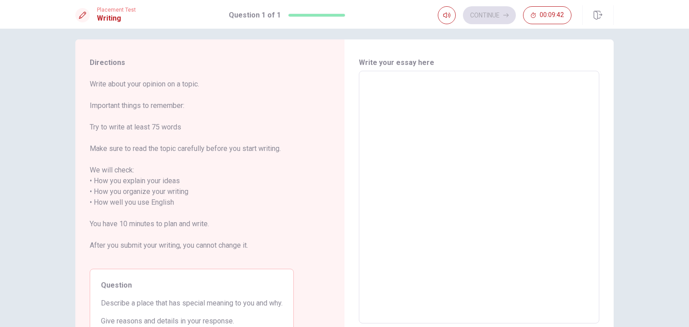
scroll to position [0, 0]
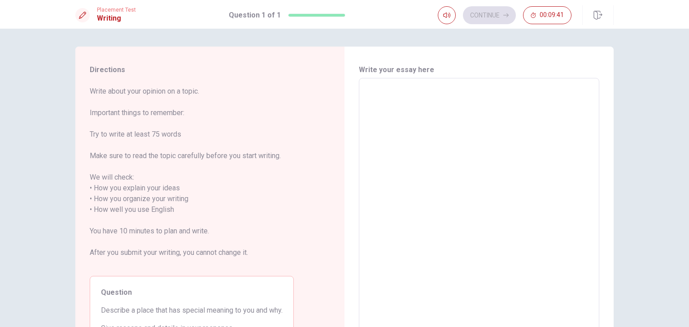
click at [377, 92] on textarea at bounding box center [479, 205] width 228 height 238
type textarea "M"
type textarea "x"
type textarea "My"
type textarea "x"
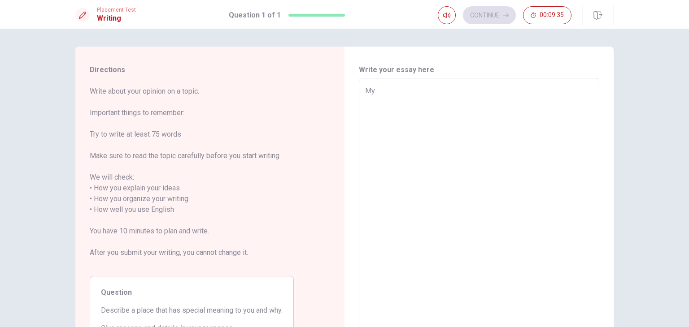
type textarea "Mya"
type textarea "x"
type textarea "Mya"
type textarea "x"
type textarea "Mya"
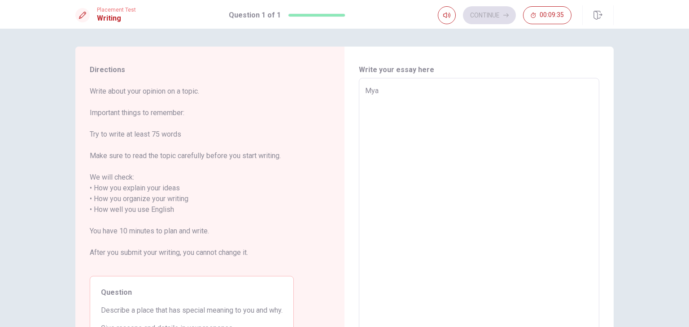
type textarea "x"
type textarea "My"
type textarea "x"
type textarea "My"
type textarea "x"
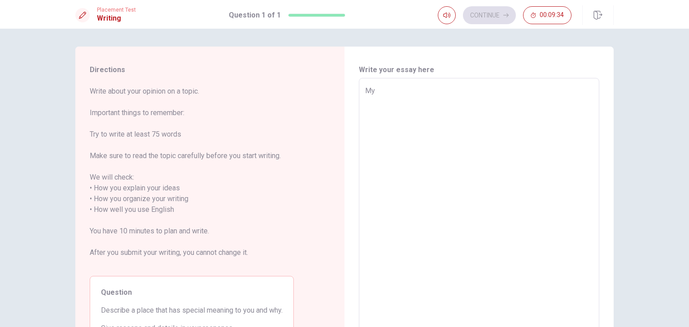
type textarea "My m"
type textarea "x"
type textarea "My mp"
type textarea "x"
type textarea "My m"
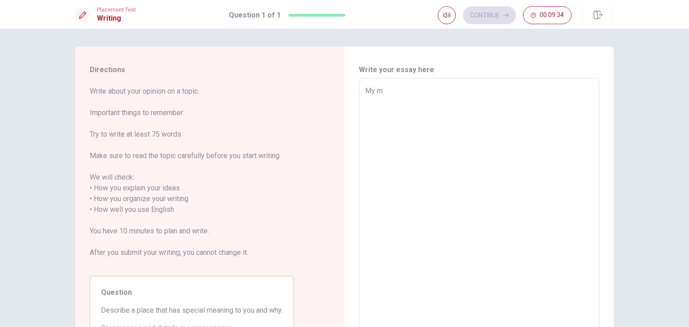
type textarea "x"
type textarea "My"
type textarea "x"
type textarea "My p"
type textarea "x"
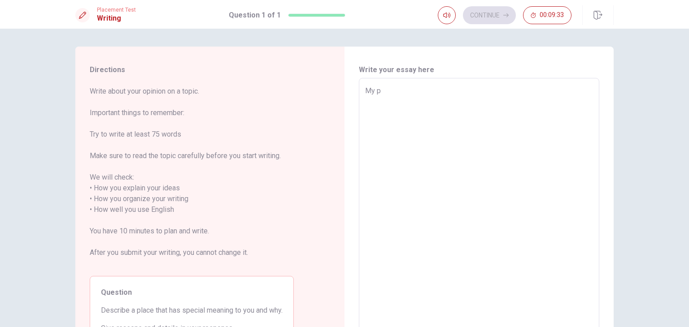
type textarea "My pa"
type textarea "x"
type textarea "My par"
type textarea "x"
type textarea "My pare"
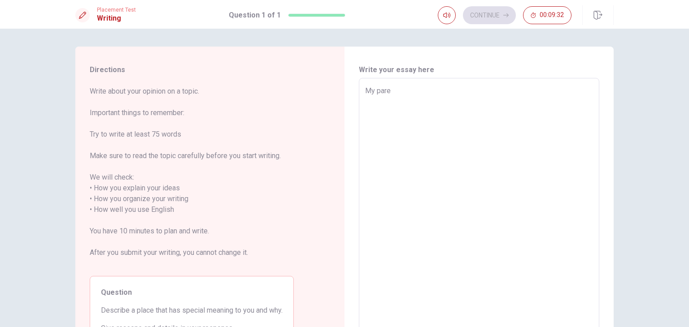
type textarea "x"
type textarea "My paren"
type textarea "x"
type textarea "My parent"
type textarea "x"
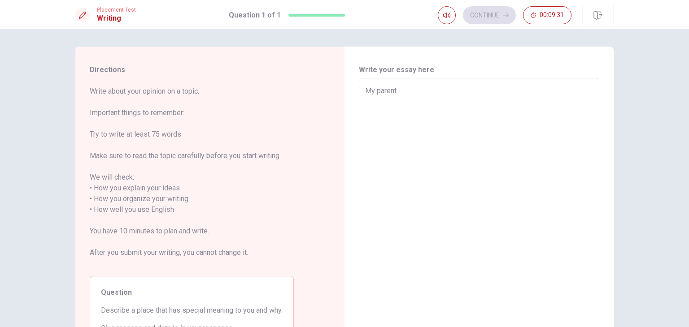
type textarea "My parents"
type textarea "x"
type textarea "My parent"
type textarea "x"
type textarea "My parent'"
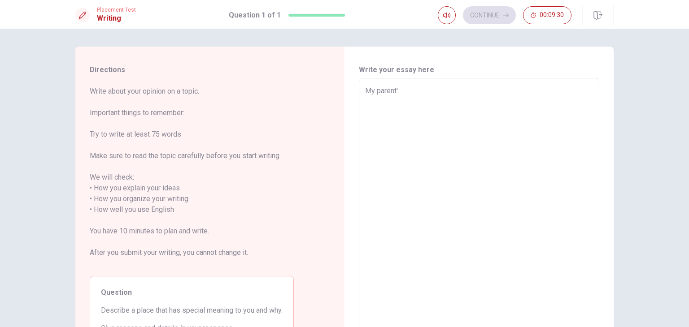
type textarea "x"
type textarea "My parent's"
type textarea "x"
type textarea "My parent's"
type textarea "x"
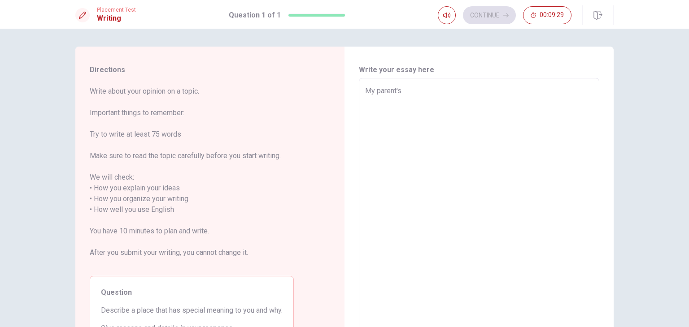
type textarea "My parent's h"
type textarea "x"
type textarea "My parent's ho"
type textarea "x"
type textarea "My parent's hou"
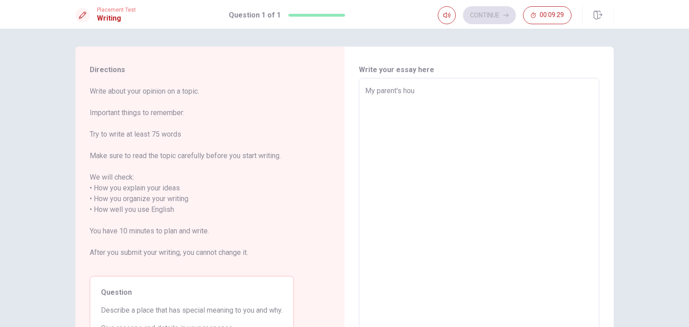
type textarea "x"
type textarea "My parent's houe"
type textarea "x"
type textarea "My parent's hou"
type textarea "x"
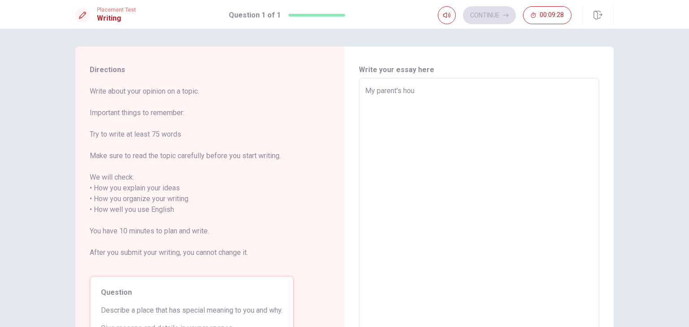
type textarea "My parent's houv"
type textarea "x"
type textarea "My parent's hou"
type textarea "x"
type textarea "My parent's hous"
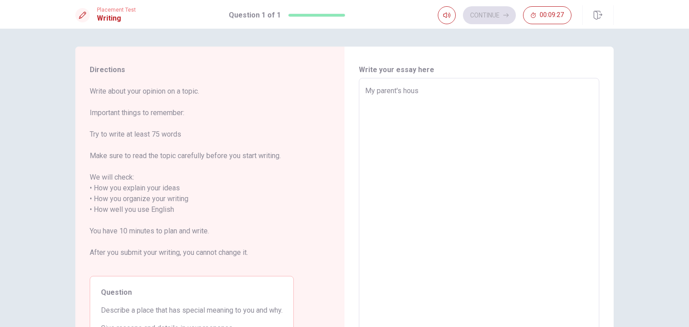
type textarea "x"
type textarea "My parent's house"
type textarea "x"
type textarea "My parent's bhouse"
type textarea "x"
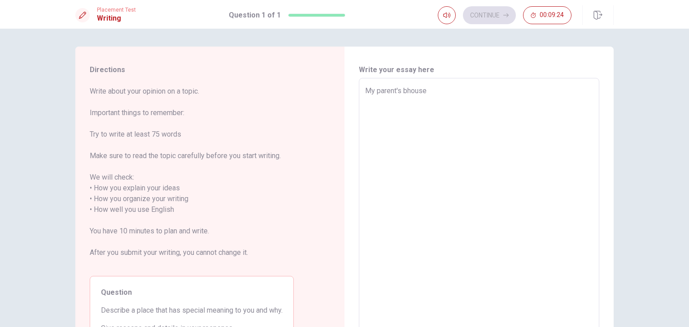
type textarea "My parent's behouse"
type textarea "x"
type textarea "My parent's bechouse"
type textarea "x"
type textarea "My parent's behouse"
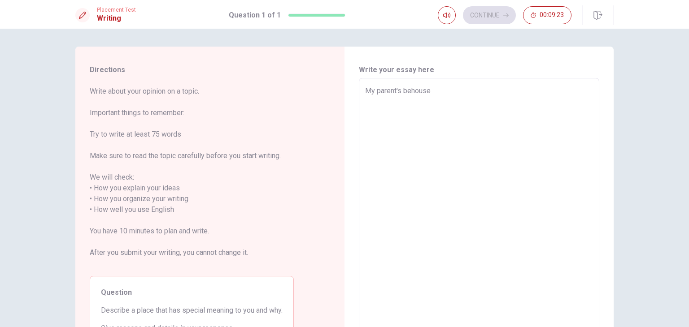
type textarea "x"
type textarea "My parent's beahouse"
type textarea "x"
type textarea "My parent's beachouse"
type textarea "x"
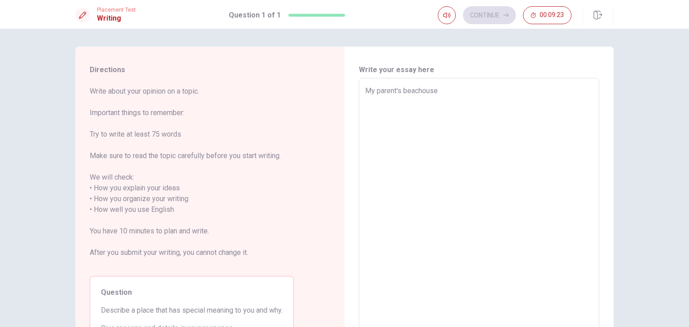
type textarea "My parent's beachhouse"
type textarea "x"
type textarea "My parent's beach house"
type textarea "x"
type textarea "My parent's beach house"
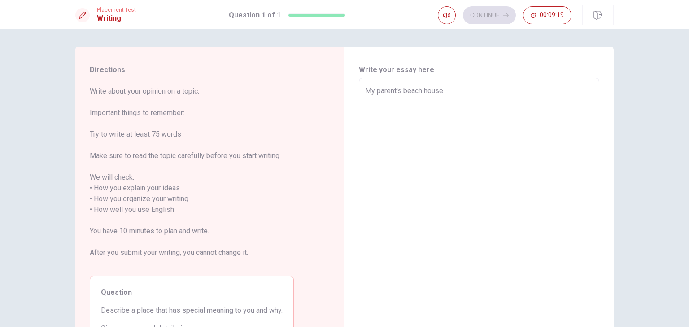
type textarea "x"
type textarea "My parent's beach house i"
type textarea "x"
type textarea "My parent's beach house is"
type textarea "x"
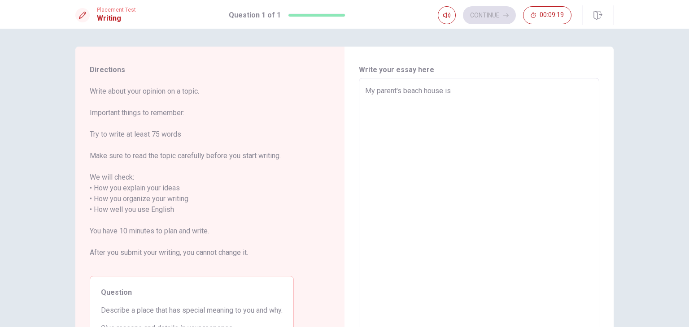
type textarea "My parent's beach house is"
type textarea "x"
type textarea "My parent's beach house is v"
type textarea "x"
type textarea "My parent's beach house is ve"
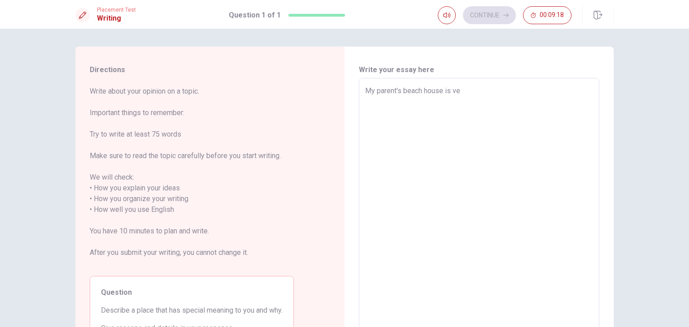
type textarea "x"
type textarea "My parent's beach house is ver"
type textarea "x"
type textarea "My parent's beach house is very"
type textarea "x"
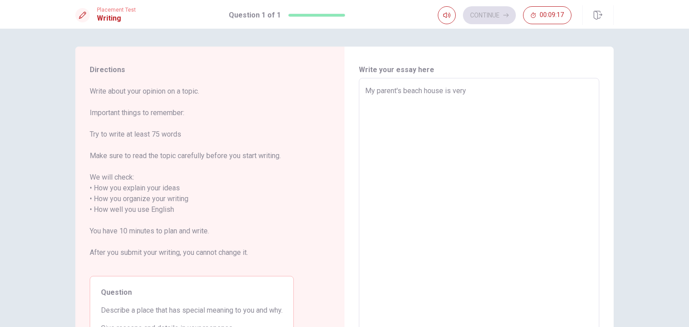
type textarea "My parent's beach house is very"
type textarea "x"
type textarea "My parent's beach house is very s"
type textarea "x"
type textarea "My parent's beach house is very sp"
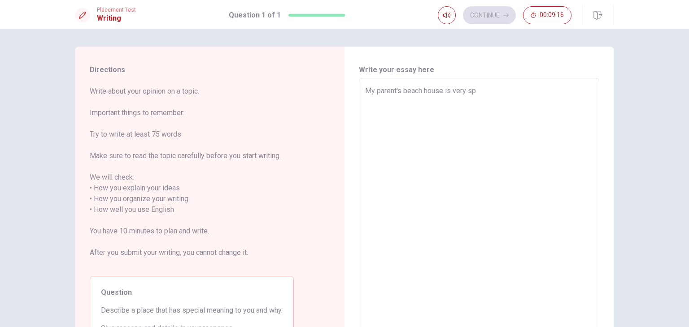
type textarea "x"
type textarea "My parent's beach house is very spe"
type textarea "x"
type textarea "My parent's beach house is very spec"
type textarea "x"
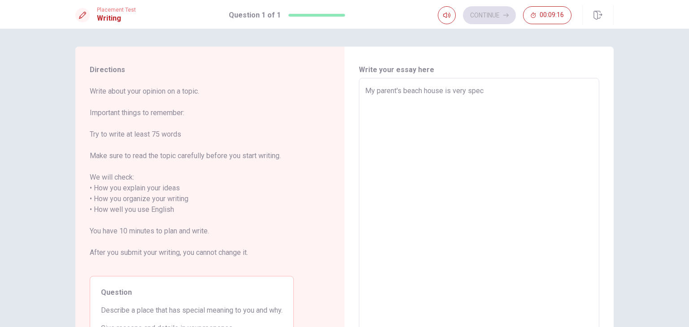
type textarea "My parent's beach house is very speci"
type textarea "x"
type textarea "My parent's beach house is very specil"
type textarea "x"
type textarea "My parent's beach house is very speci"
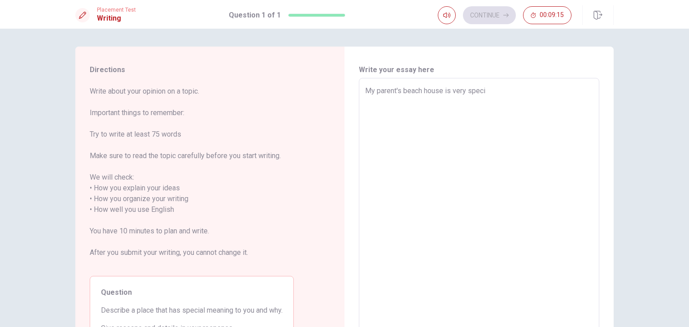
type textarea "x"
type textarea "My parent's beach house is very specia"
type textarea "x"
type textarea "My parent's beach house is very special"
type textarea "x"
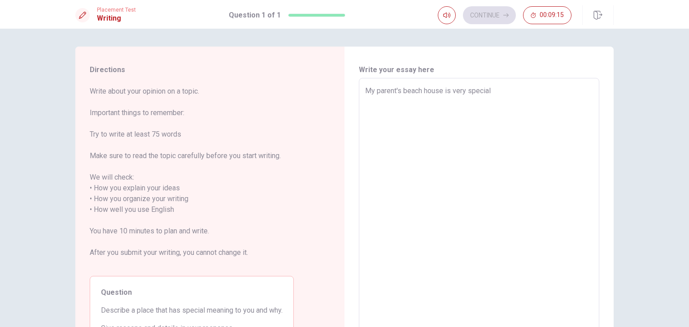
type textarea "My parent's beach house is very special"
type textarea "x"
type textarea "My parent's beach house is very special o"
type textarea "x"
type textarea "My parent's beach house is very special of"
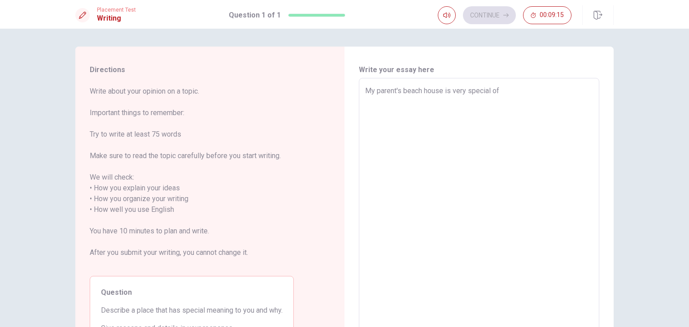
type textarea "x"
type textarea "My parent's beach house is very special o"
type textarea "x"
type textarea "My parent's beach house is very special"
type textarea "x"
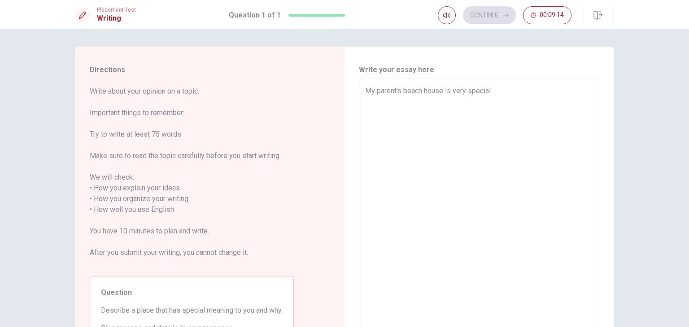
type textarea "My parent's beach house is very special f"
type textarea "x"
type textarea "My parent's beach house is very special fo"
type textarea "x"
type textarea "My parent's beach house is very special for"
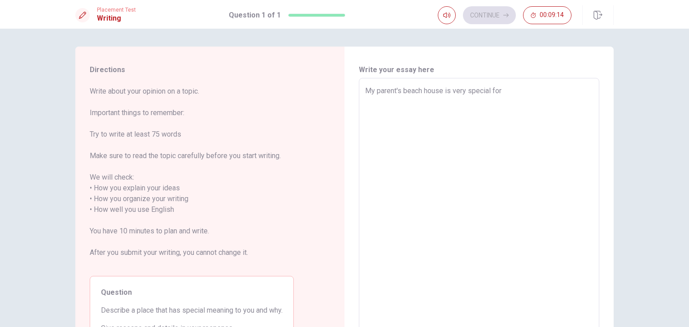
type textarea "x"
type textarea "My parent's beach house is very special for"
type textarea "x"
type textarea "My parent's beach house is very special for m"
type textarea "x"
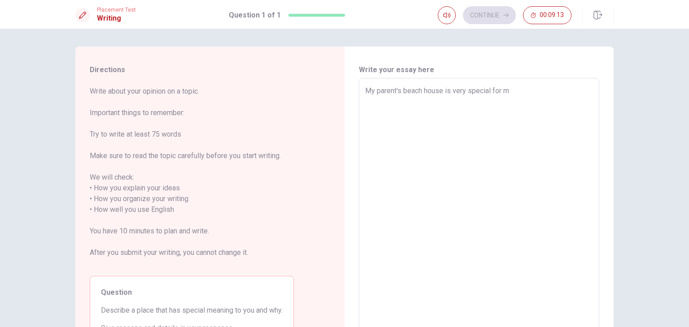
type textarea "My parent's beach house is very special for me"
type textarea "x"
type textarea "My parent's beach house is very special for me"
type textarea "x"
type textarea "My parent's beach house is very special for me ,"
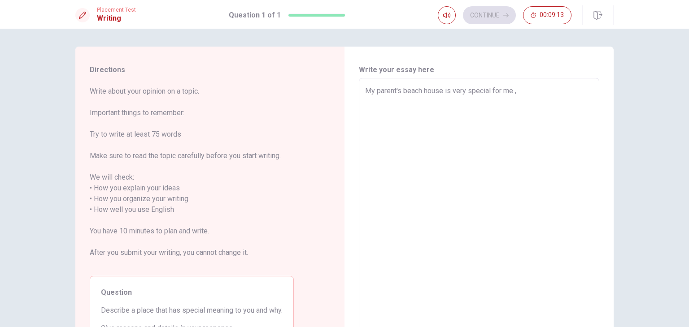
type textarea "x"
type textarea "My parent's beach house is very special for me ,"
type textarea "x"
type textarea "My parent's beach house is very special for me ,"
type textarea "x"
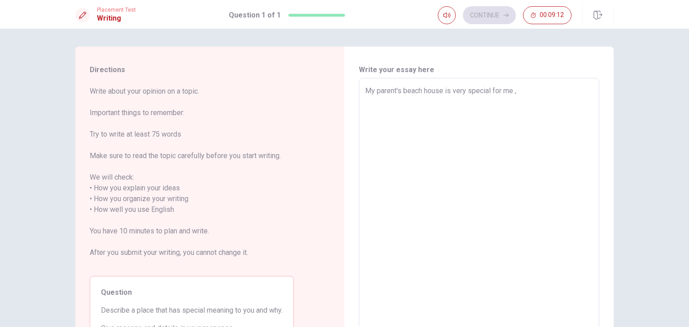
type textarea "My parent's beach house is very special for me"
type textarea "x"
type textarea "My parent's beach house is very special for me"
type textarea "x"
type textarea "My parent's beach house is very special for me,"
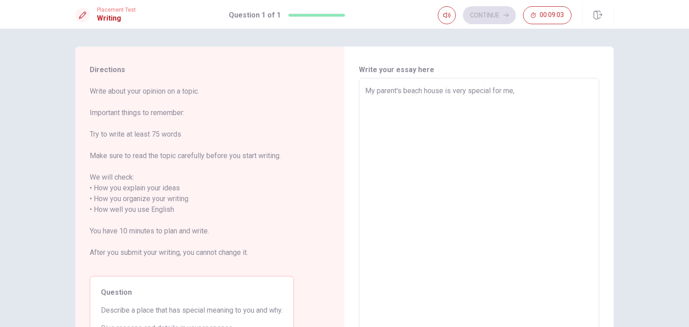
type textarea "x"
type textarea "My parent's beach house is very special for me,"
type textarea "x"
type textarea "My parent's beach house is very special for me, b"
type textarea "x"
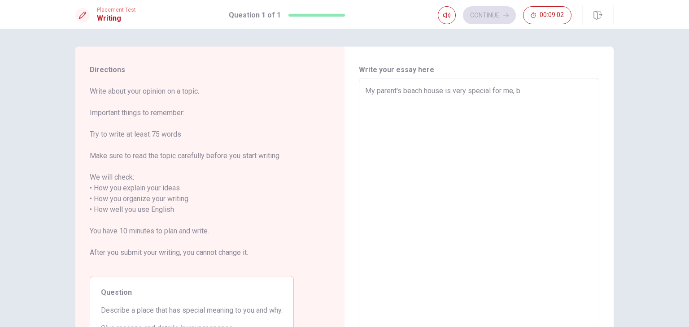
type textarea "My parent's beach house is very special for me, be"
type textarea "x"
type textarea "My parent's beach house is very special for me, bec"
type textarea "x"
type textarea "My parent's beach house is very special for me, becu"
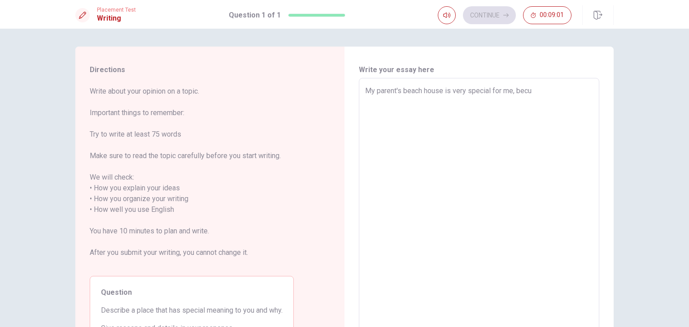
type textarea "x"
type textarea "My parent's beach house is very special for me, bec"
type textarea "x"
type textarea "My parent's beach house is very special for me, beca"
type textarea "x"
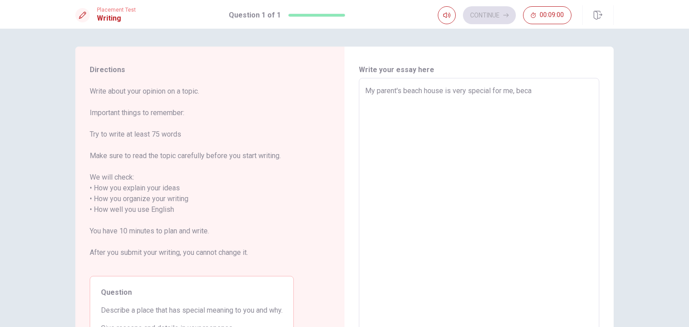
type textarea "My parent's beach house is very special for me, becau"
type textarea "x"
type textarea "My parent's beach house is very special for me, becaus"
type textarea "x"
type textarea "My parent's beach house is very special for me, because"
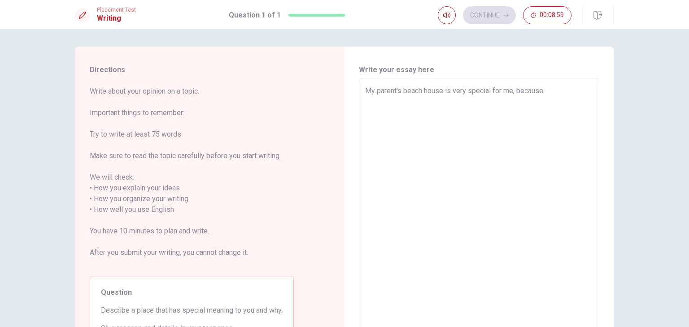
type textarea "x"
type textarea "My parent's beach house is very special for me, because"
type textarea "x"
type textarea "My parent's beach house is very special for me, because I"
type textarea "x"
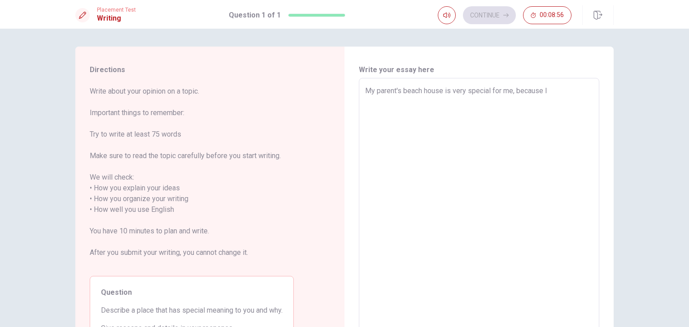
type textarea "My parent's beach house is very special for me, because I"
type textarea "x"
type textarea "My parent's beach house is very special for me, because I c"
type textarea "x"
type textarea "My parent's beach house is very special for me, because I ca"
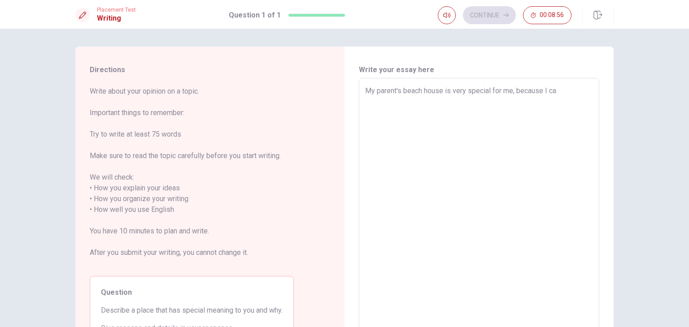
type textarea "x"
type textarea "My parent's beach house is very special for me, because I c"
type textarea "x"
type textarea "My parent's beach house is very special for me, because I"
type textarea "x"
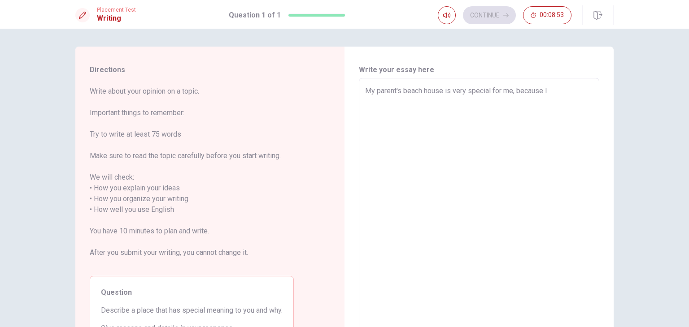
type textarea "My parent's beach house is very special for me, because I g"
type textarea "x"
type textarea "My parent's beach house is very special for me, because I ge"
type textarea "x"
type textarea "My parent's beach house is very special for me, because I ger"
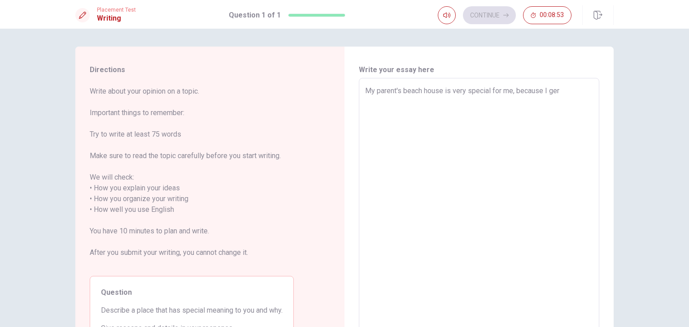
type textarea "x"
type textarea "My parent's beach house is very special for me, because I ge"
type textarea "x"
type textarea "My parent's beach house is very special for me, because I g"
type textarea "x"
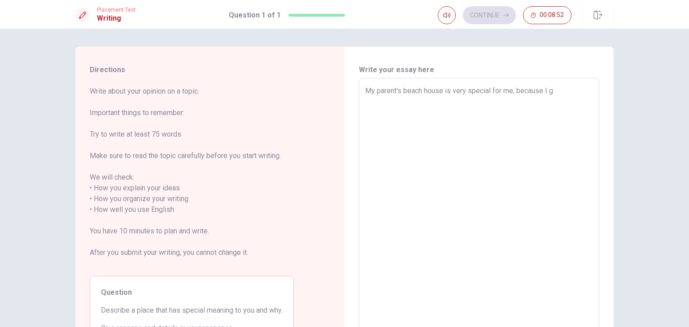
type textarea "My parent's beach house is very special for me, because I"
type textarea "x"
type textarea "My parent's beach house is very special for me, because I"
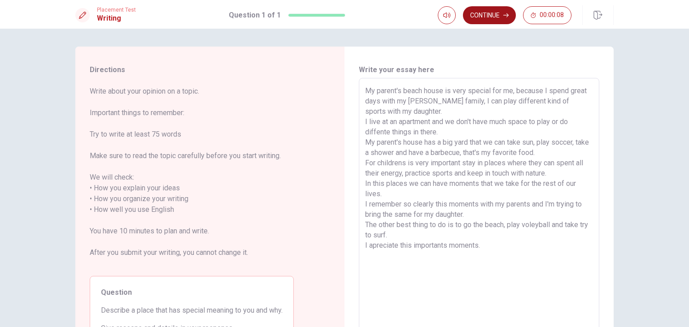
click at [484, 19] on button "Continue" at bounding box center [489, 15] width 53 height 18
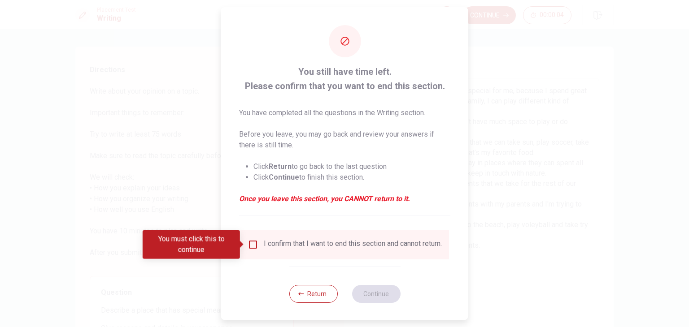
click at [251, 246] on input "You must click this to continue" at bounding box center [253, 245] width 11 height 11
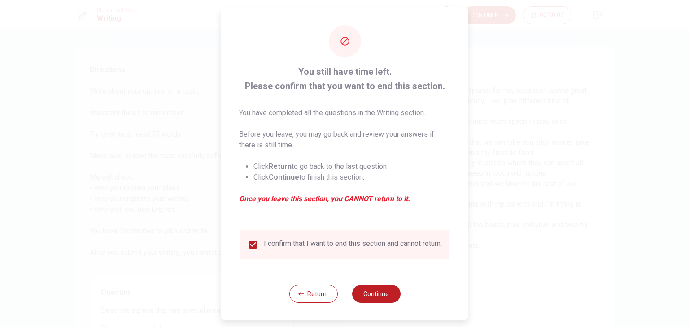
scroll to position [7, 0]
click at [371, 292] on button "Continue" at bounding box center [376, 293] width 48 height 18
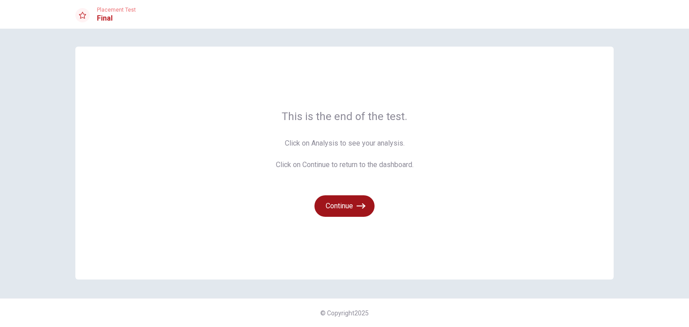
click at [354, 210] on button "Continue" at bounding box center [344, 207] width 60 height 22
